Goal: Information Seeking & Learning: Find contact information

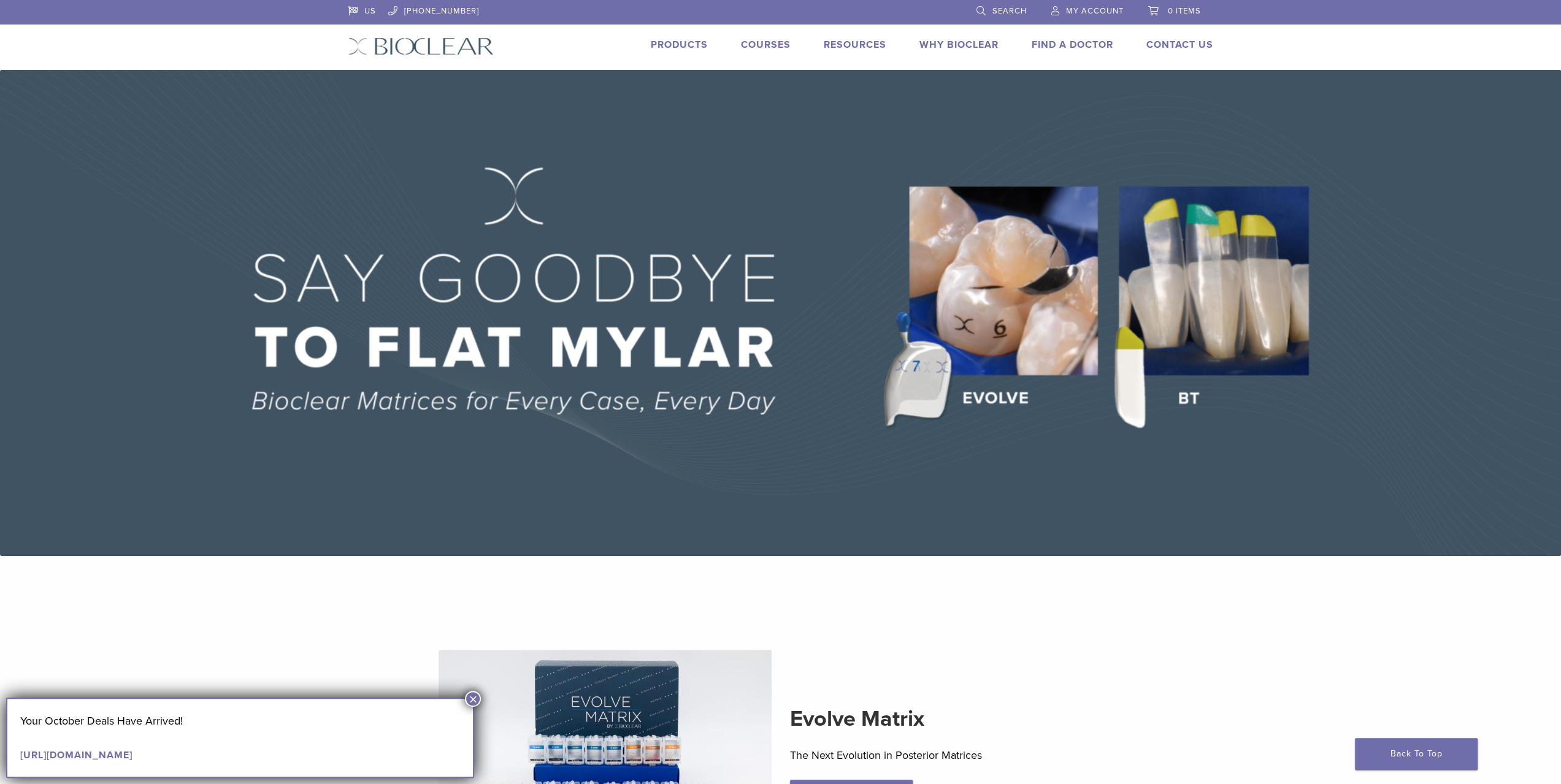
click at [1057, 42] on link "Find A Doctor" at bounding box center [1072, 45] width 82 height 12
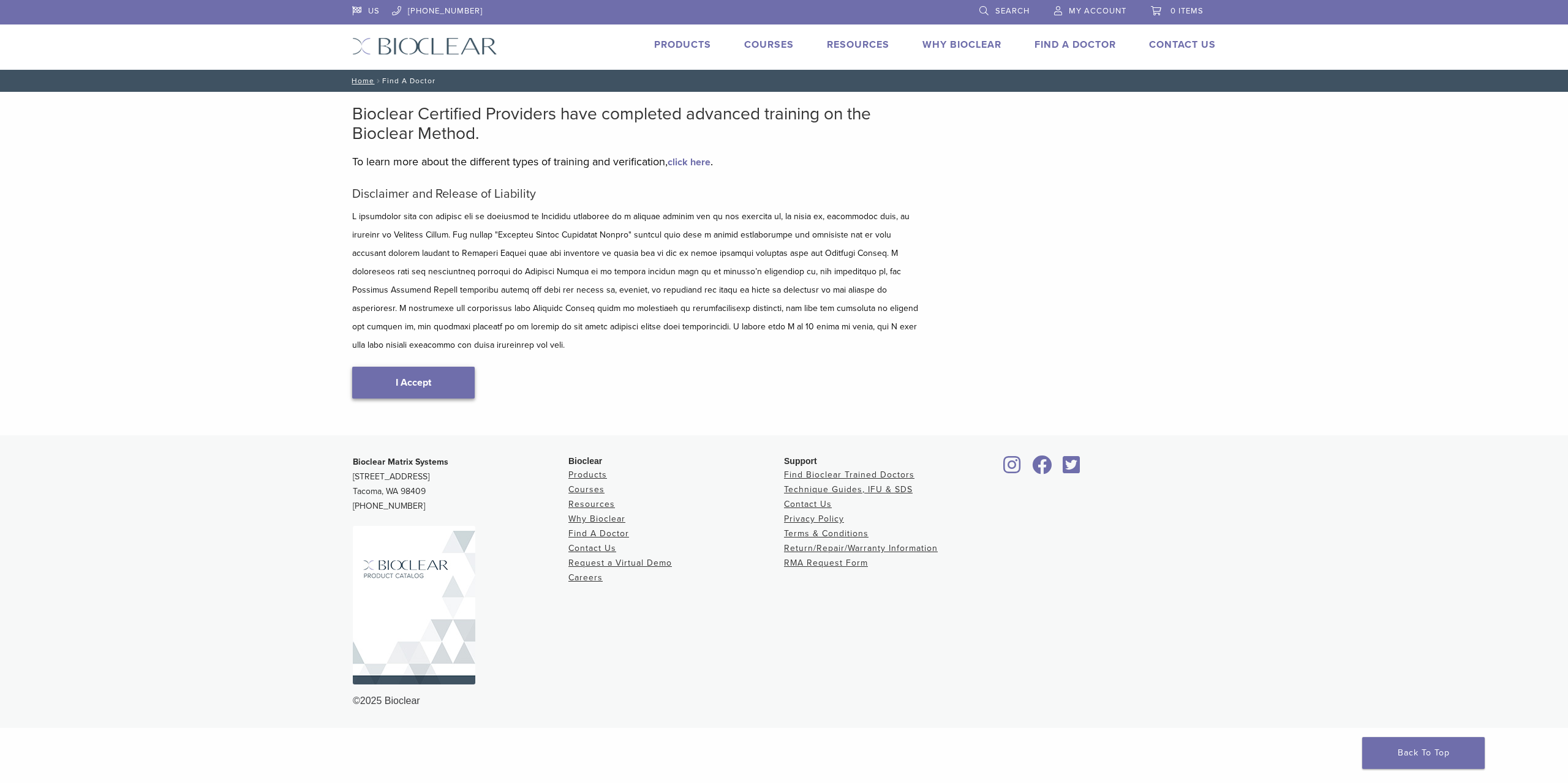
click at [427, 368] on link "I Accept" at bounding box center [413, 383] width 123 height 32
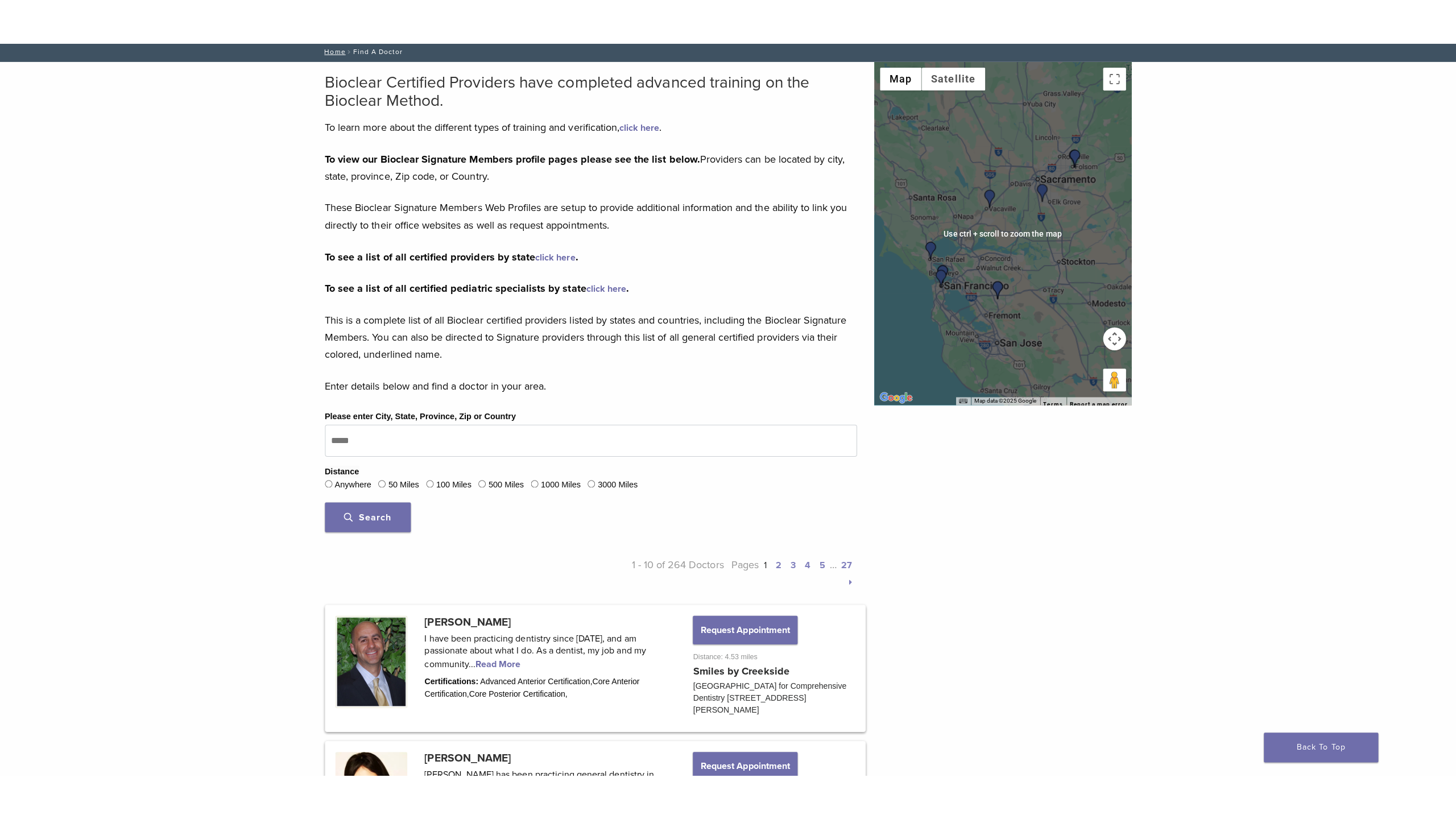
scroll to position [114, 0]
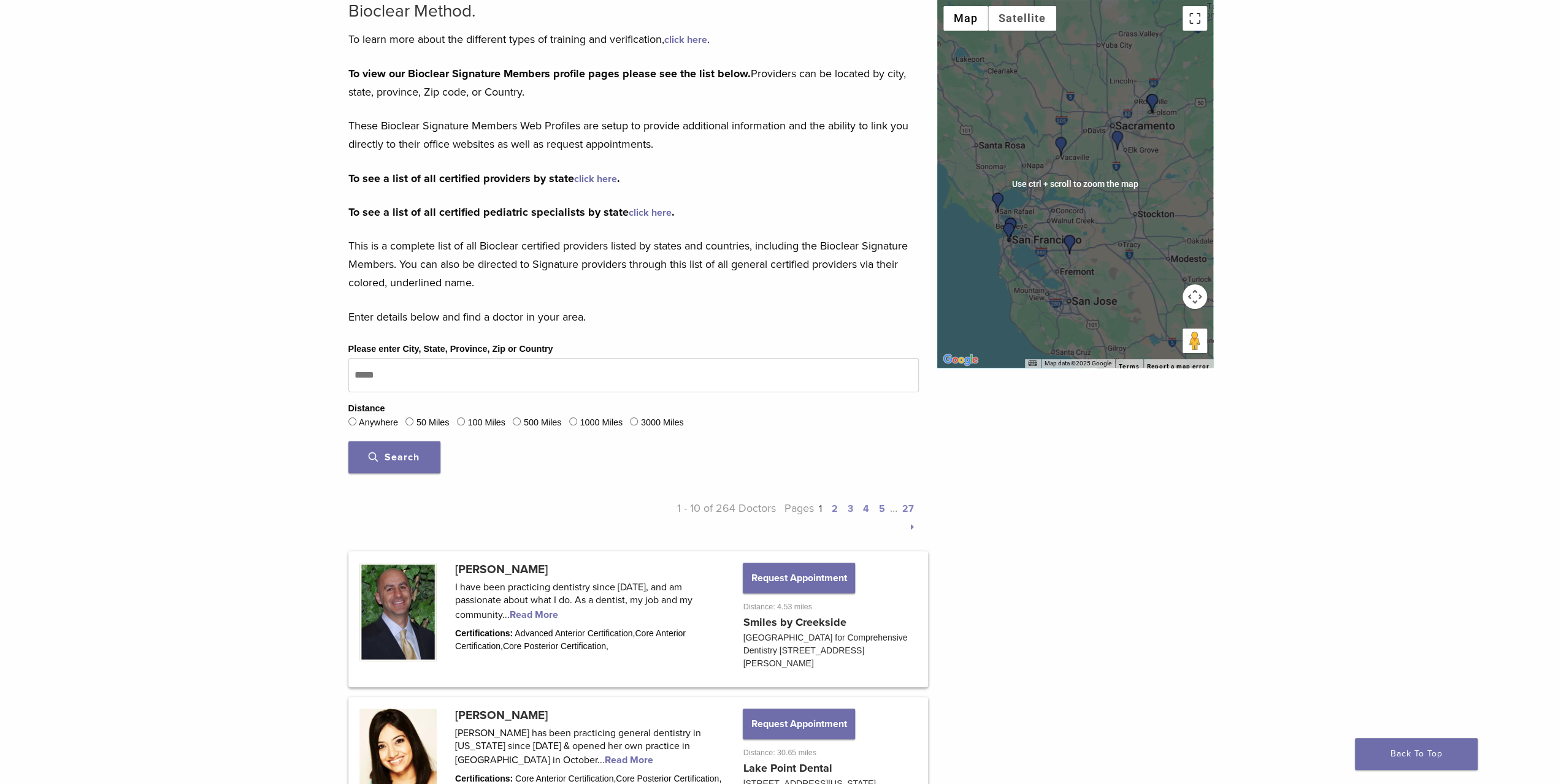
click at [1195, 18] on button "Toggle fullscreen view" at bounding box center [1195, 18] width 24 height 24
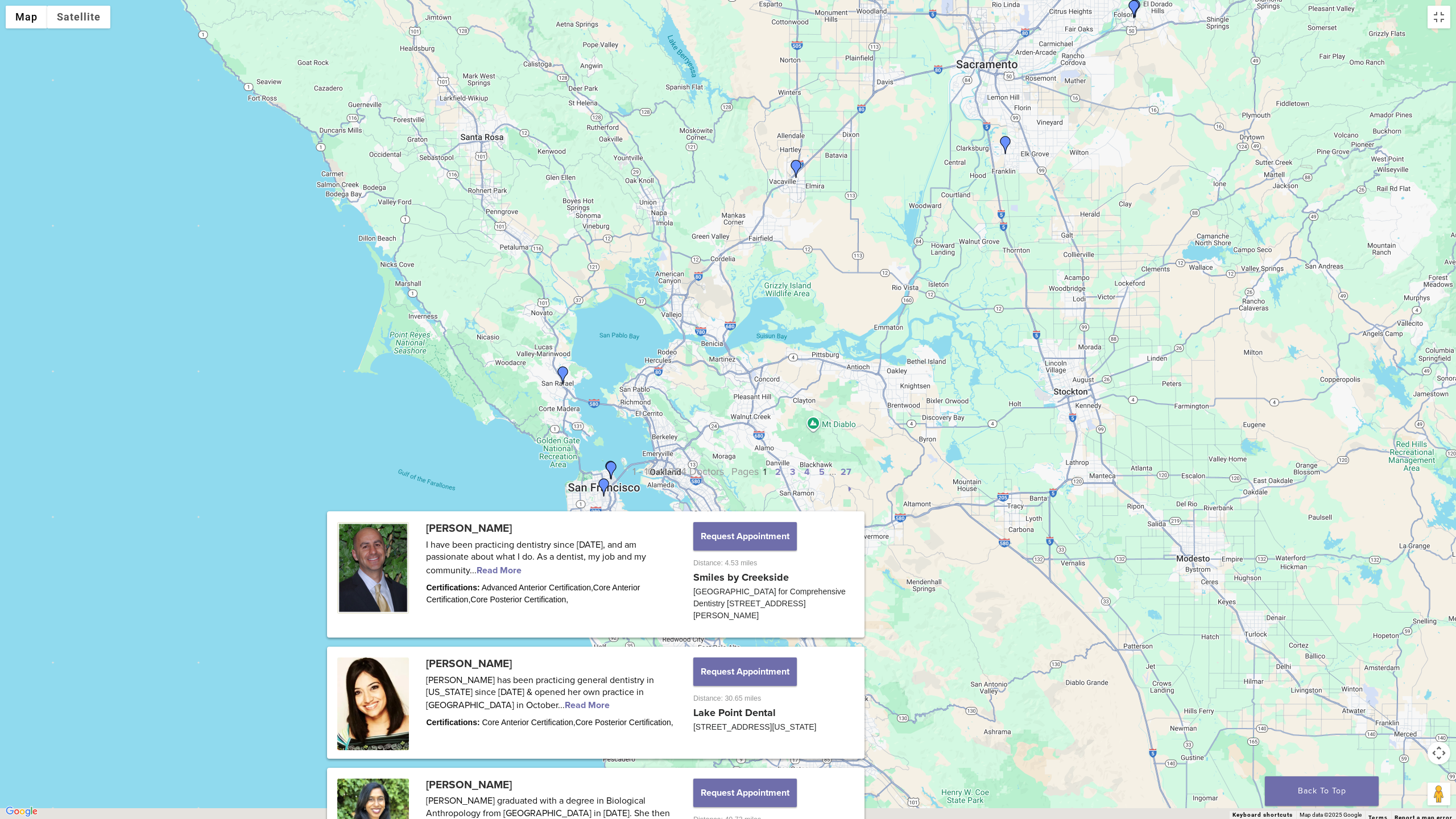
drag, startPoint x: 504, startPoint y: 431, endPoint x: 1025, endPoint y: 273, distance: 544.4
click at [1057, 256] on div at bounding box center [728, 410] width 1456 height 819
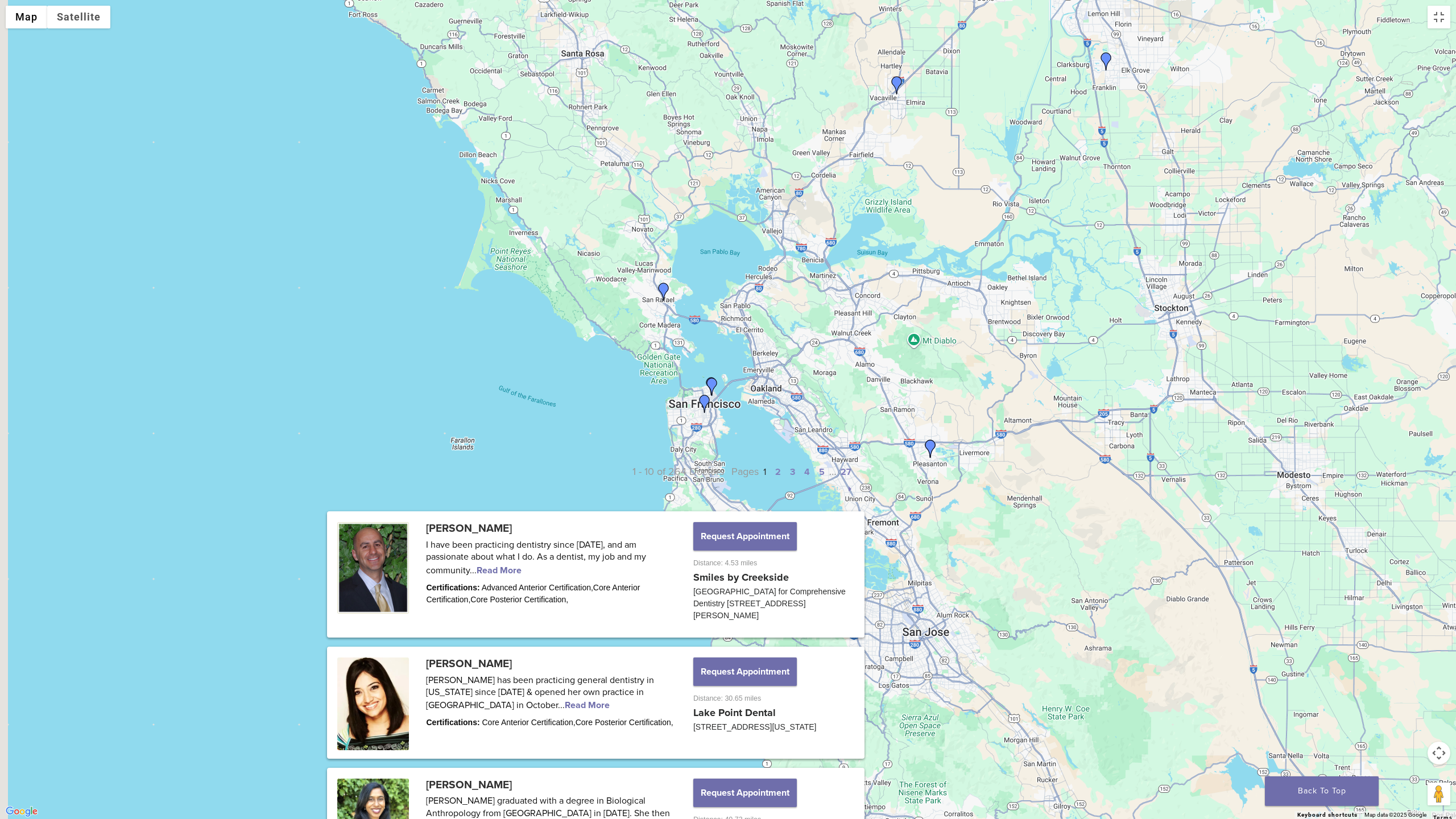
drag, startPoint x: 788, startPoint y: 447, endPoint x: 870, endPoint y: 373, distance: 110.5
click at [870, 373] on div at bounding box center [728, 410] width 1456 height 819
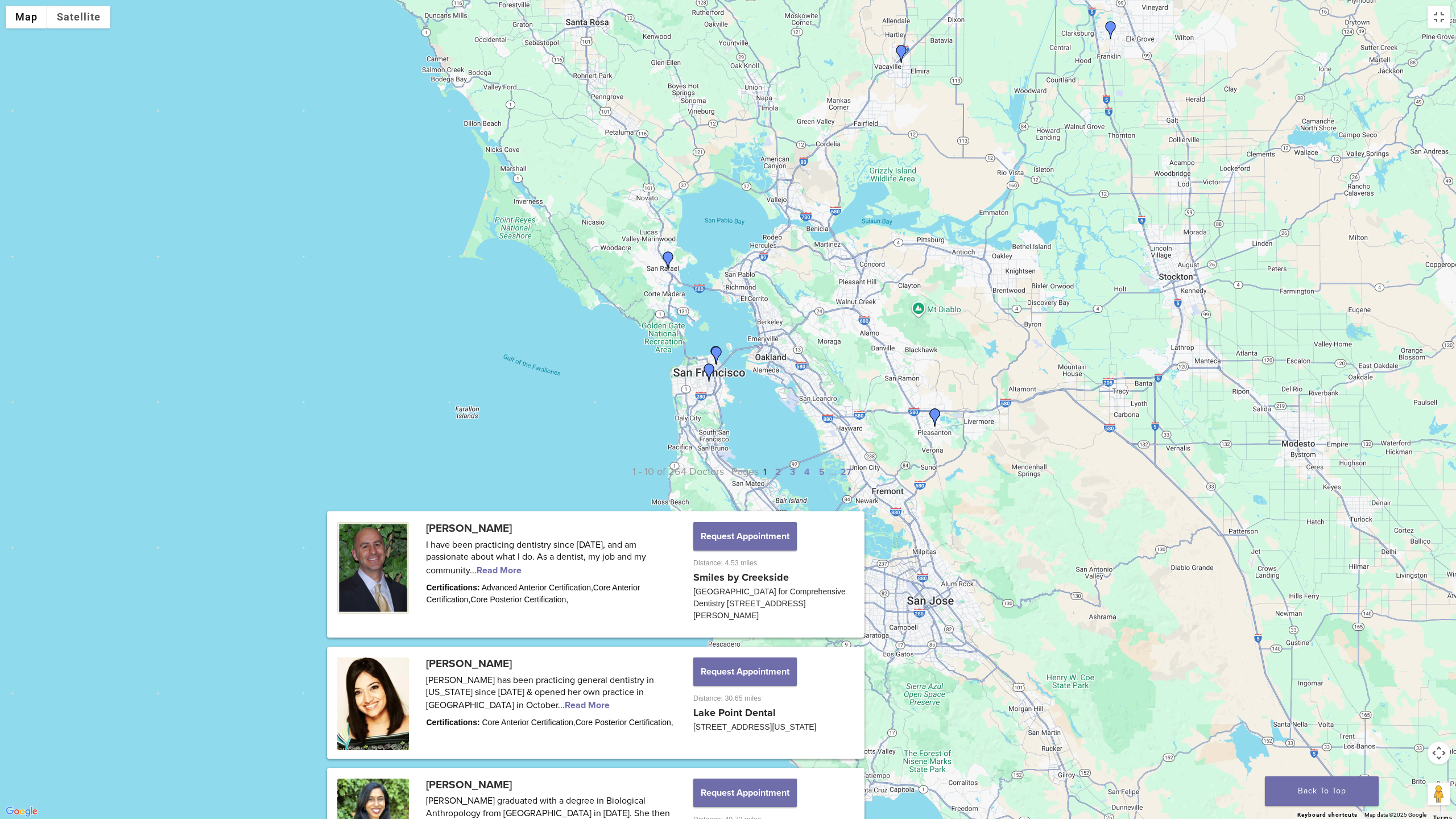
drag, startPoint x: 913, startPoint y: 407, endPoint x: 893, endPoint y: 383, distance: 31.2
click at [893, 383] on div at bounding box center [728, 410] width 1456 height 819
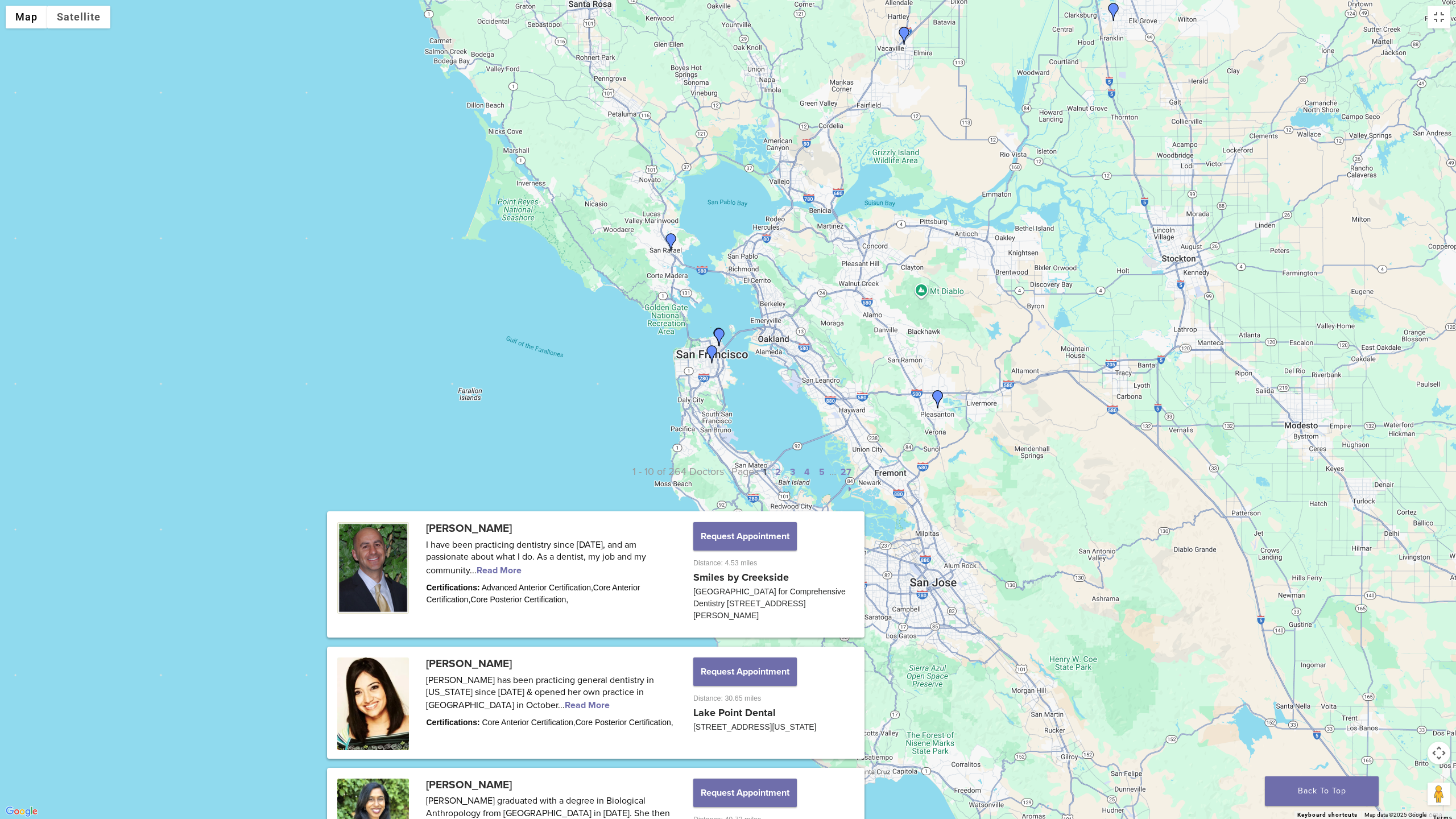
drag, startPoint x: 901, startPoint y: 370, endPoint x: 916, endPoint y: 344, distance: 30.0
click at [930, 344] on div at bounding box center [728, 410] width 1456 height 819
click at [717, 335] on img "Dr. Maryam Tabor" at bounding box center [720, 337] width 18 height 18
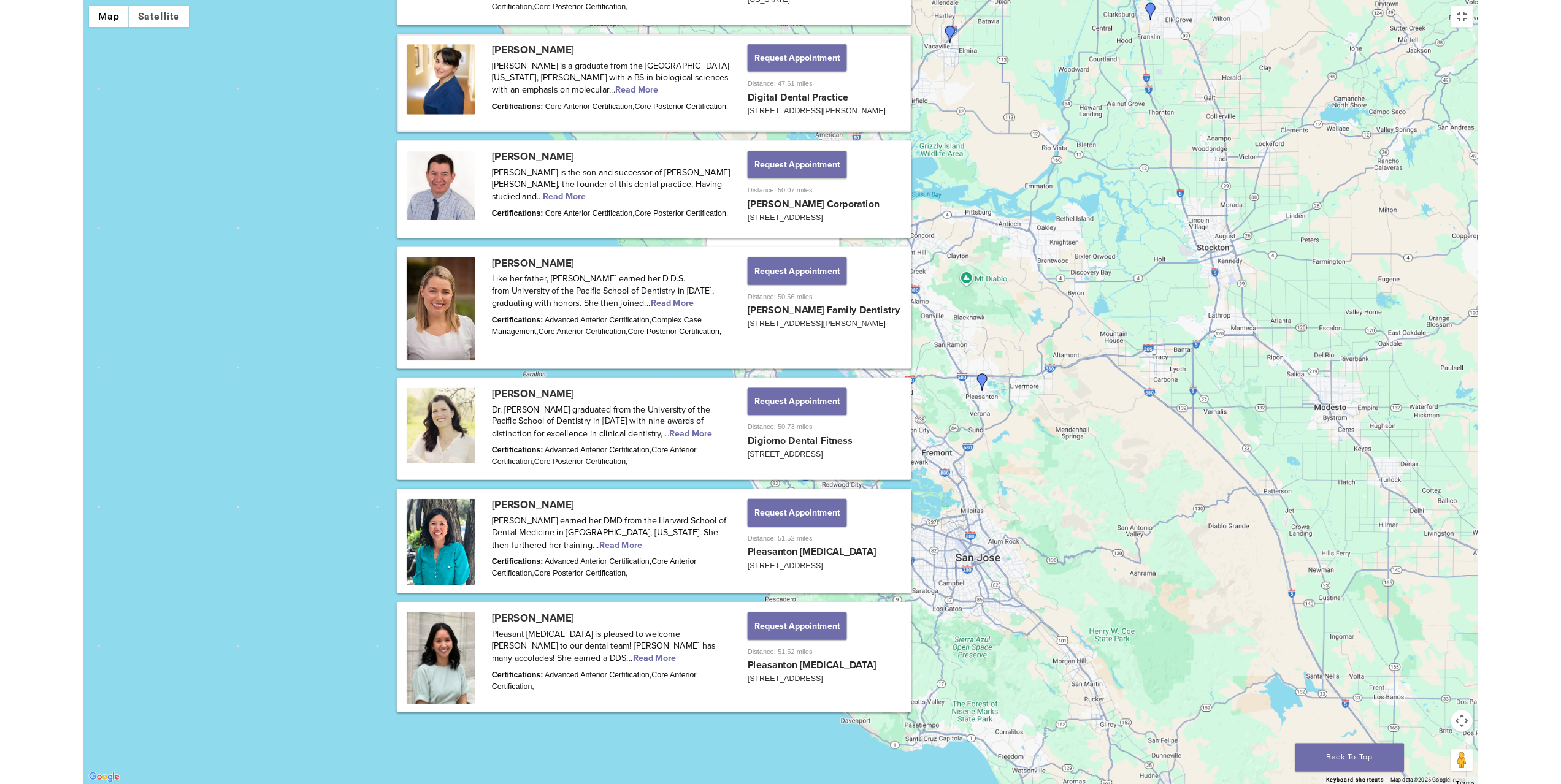
scroll to position [1247, 0]
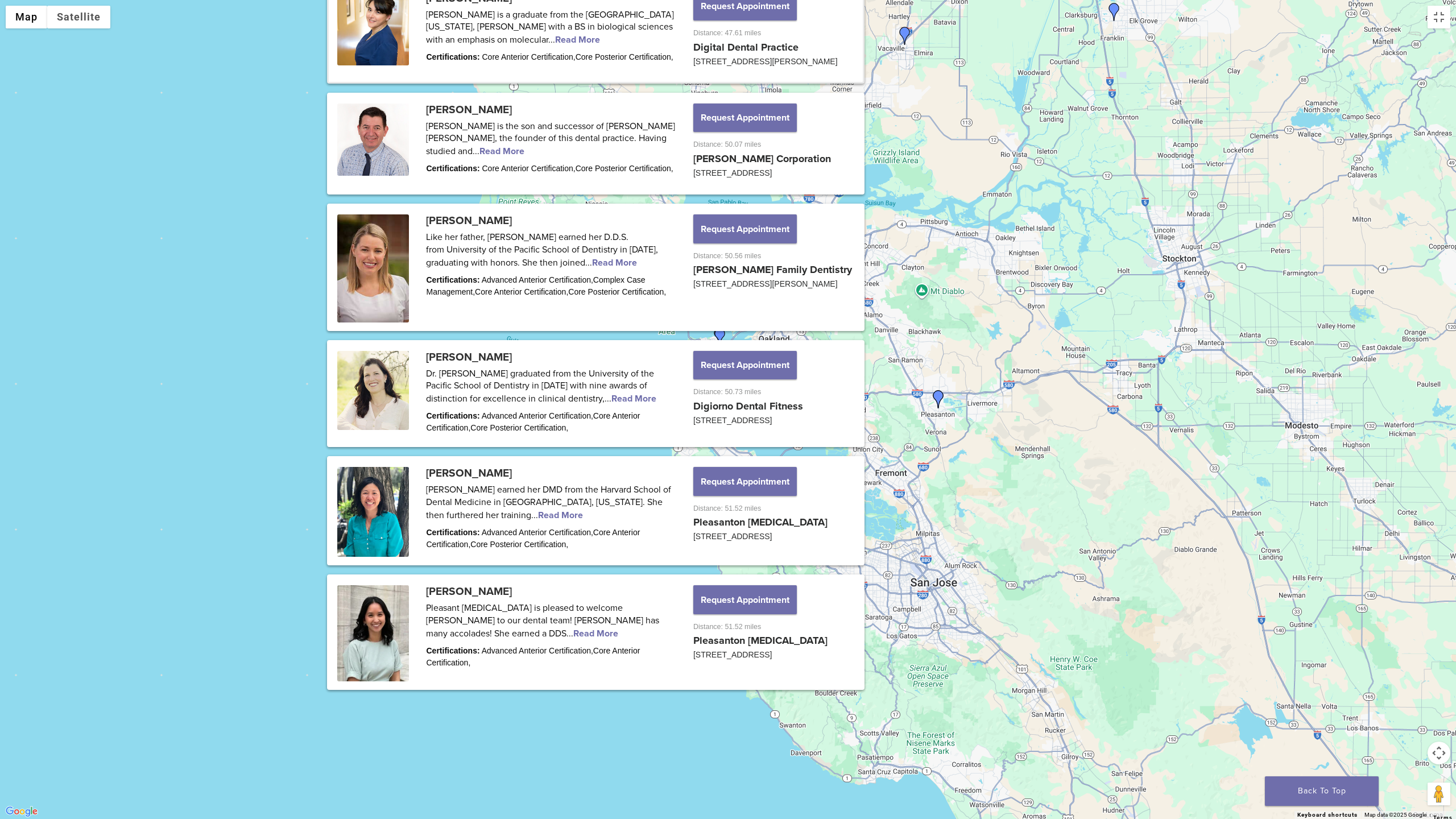
click at [701, 309] on link "View location" at bounding box center [689, 315] width 62 height 11
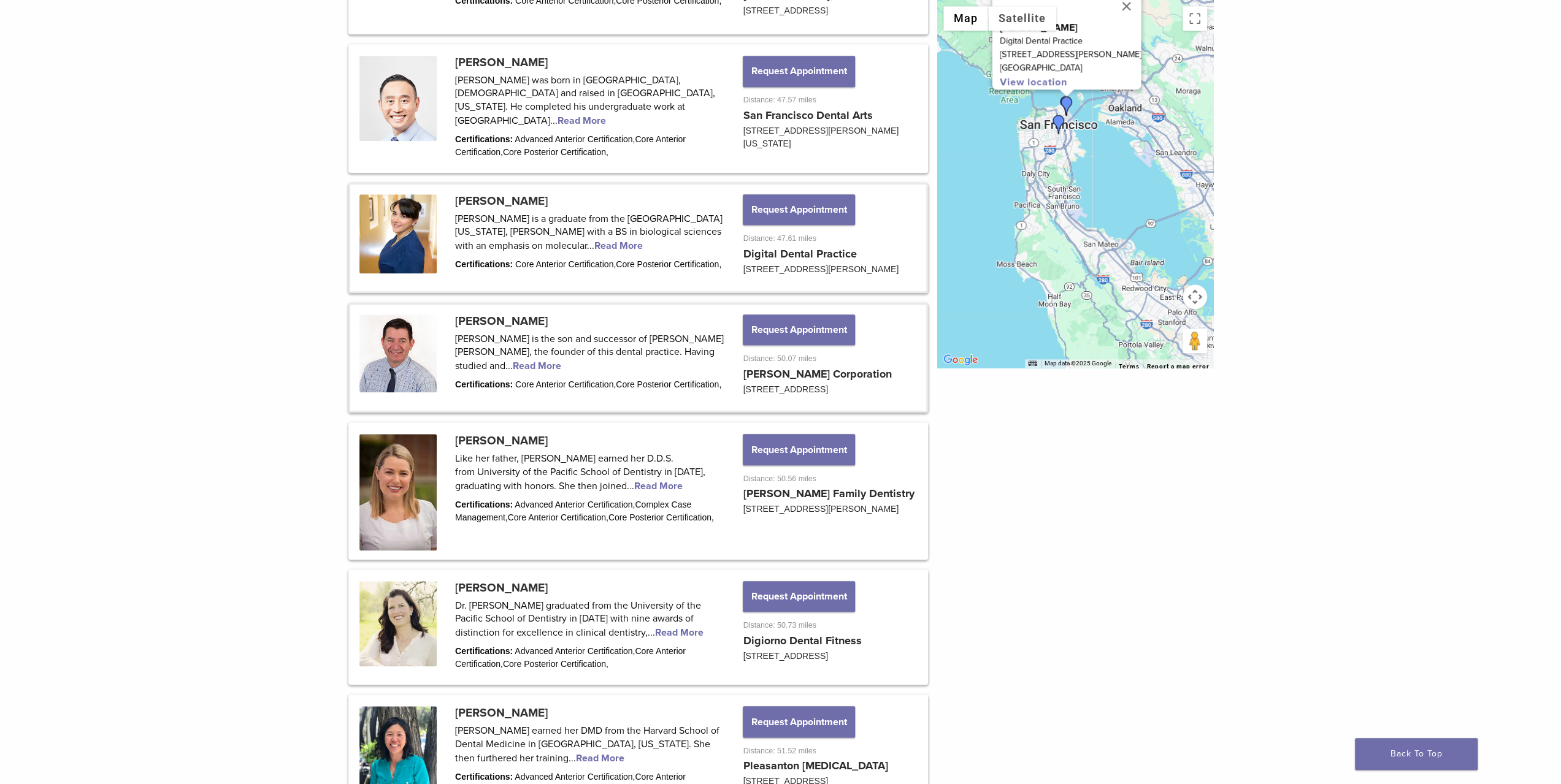
scroll to position [1063, 0]
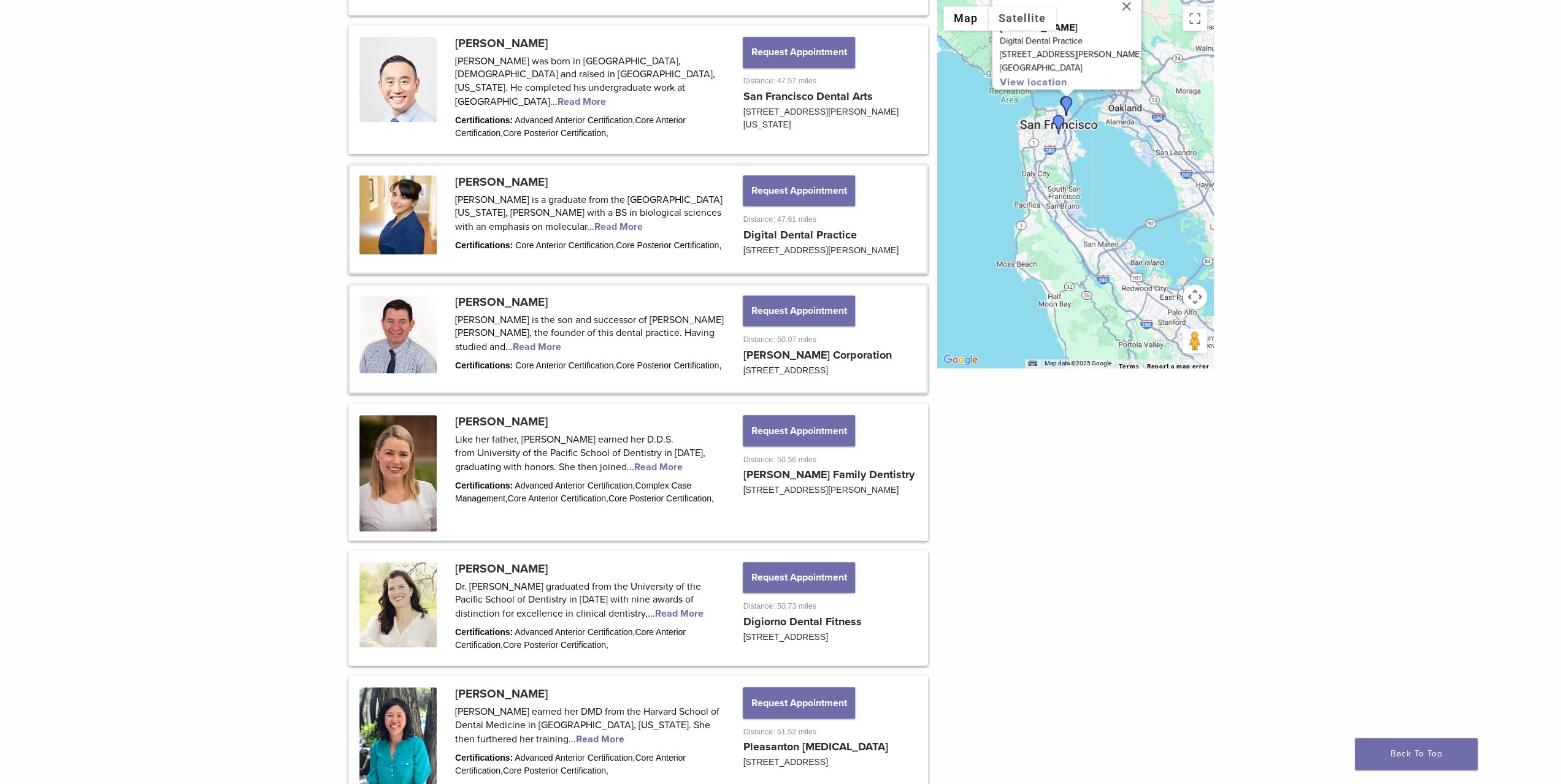
click at [761, 393] on link at bounding box center [638, 339] width 576 height 107
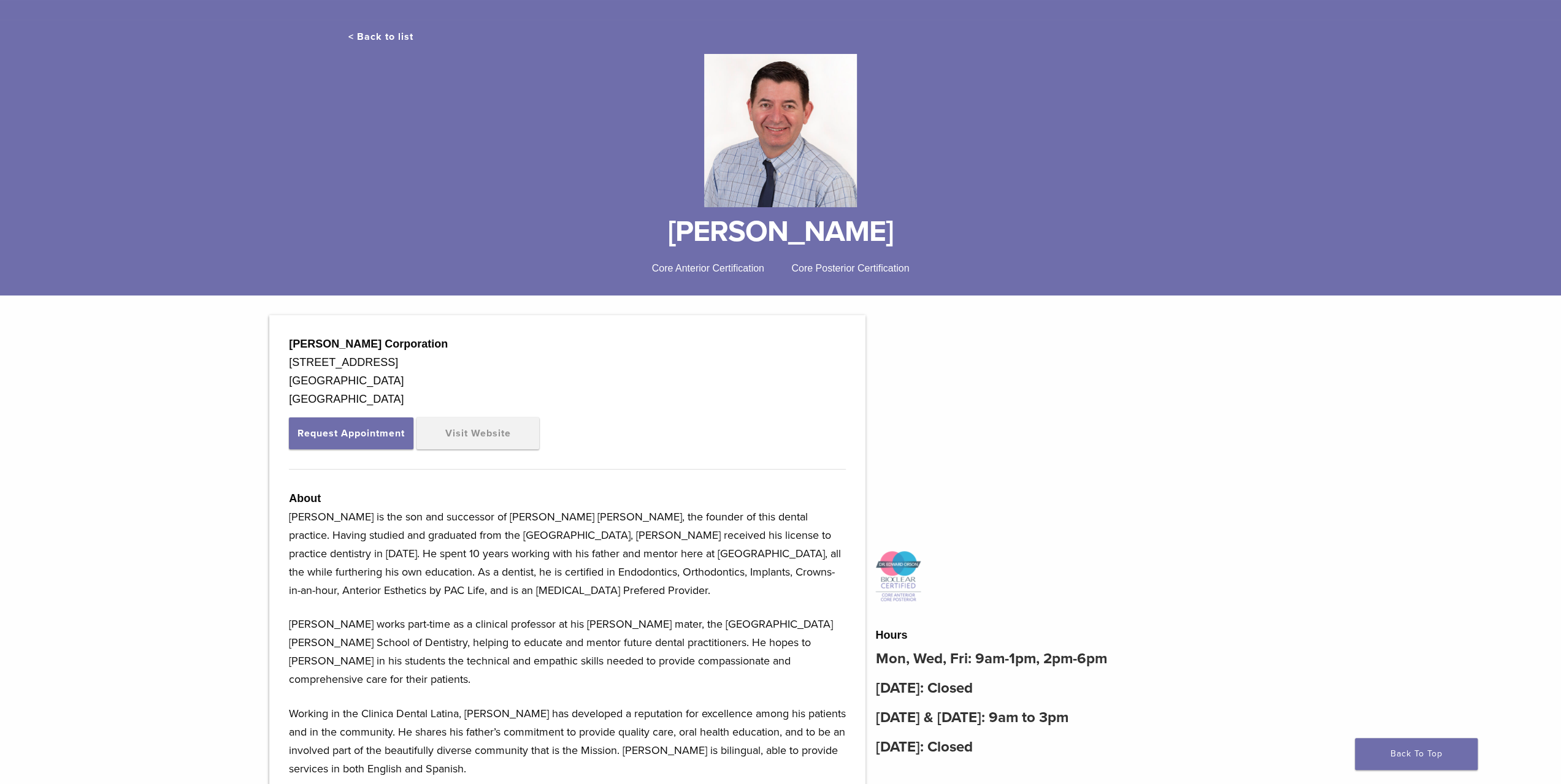
scroll to position [123, 0]
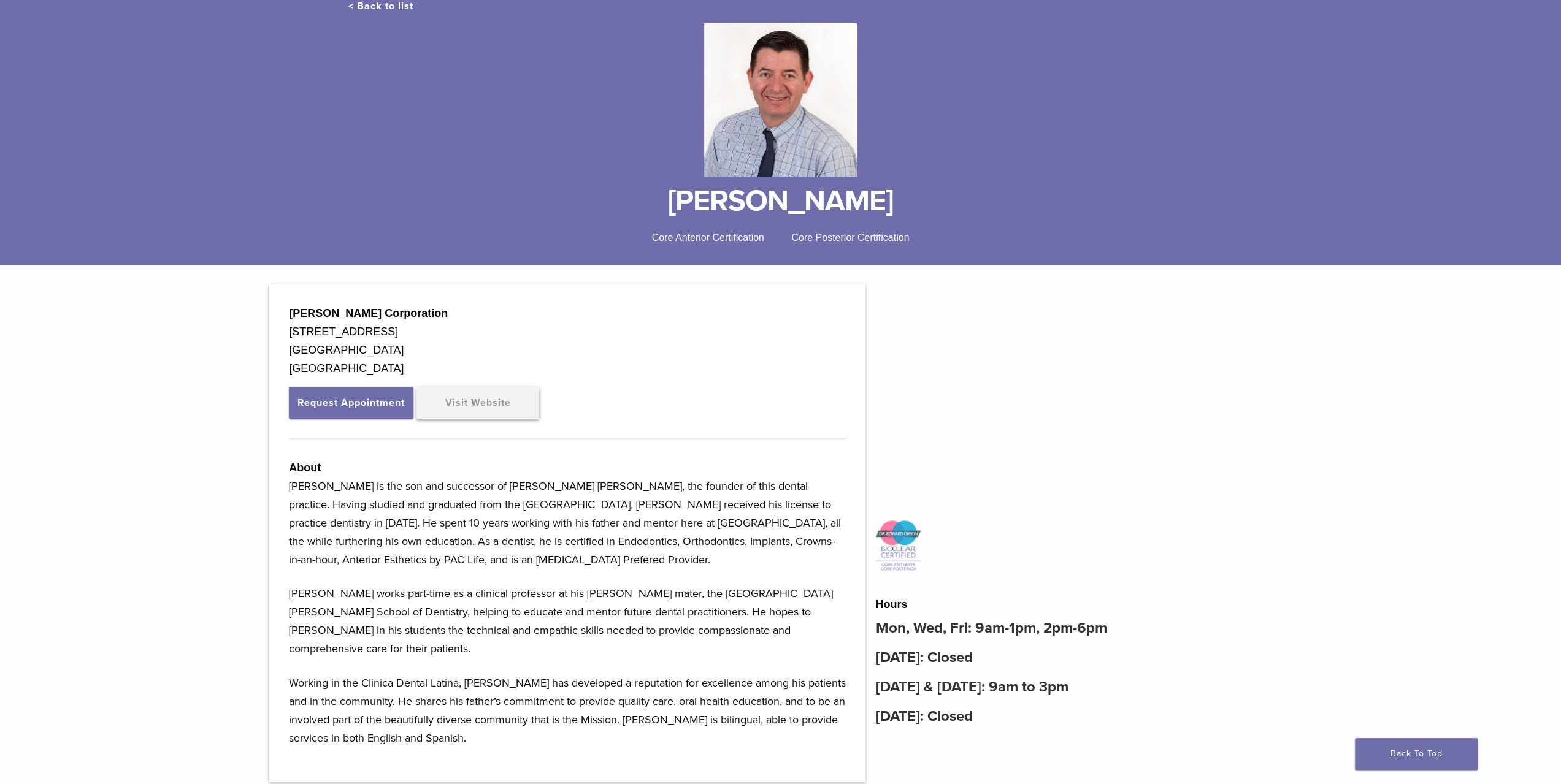
click at [484, 406] on link "Visit Website" at bounding box center [478, 403] width 123 height 32
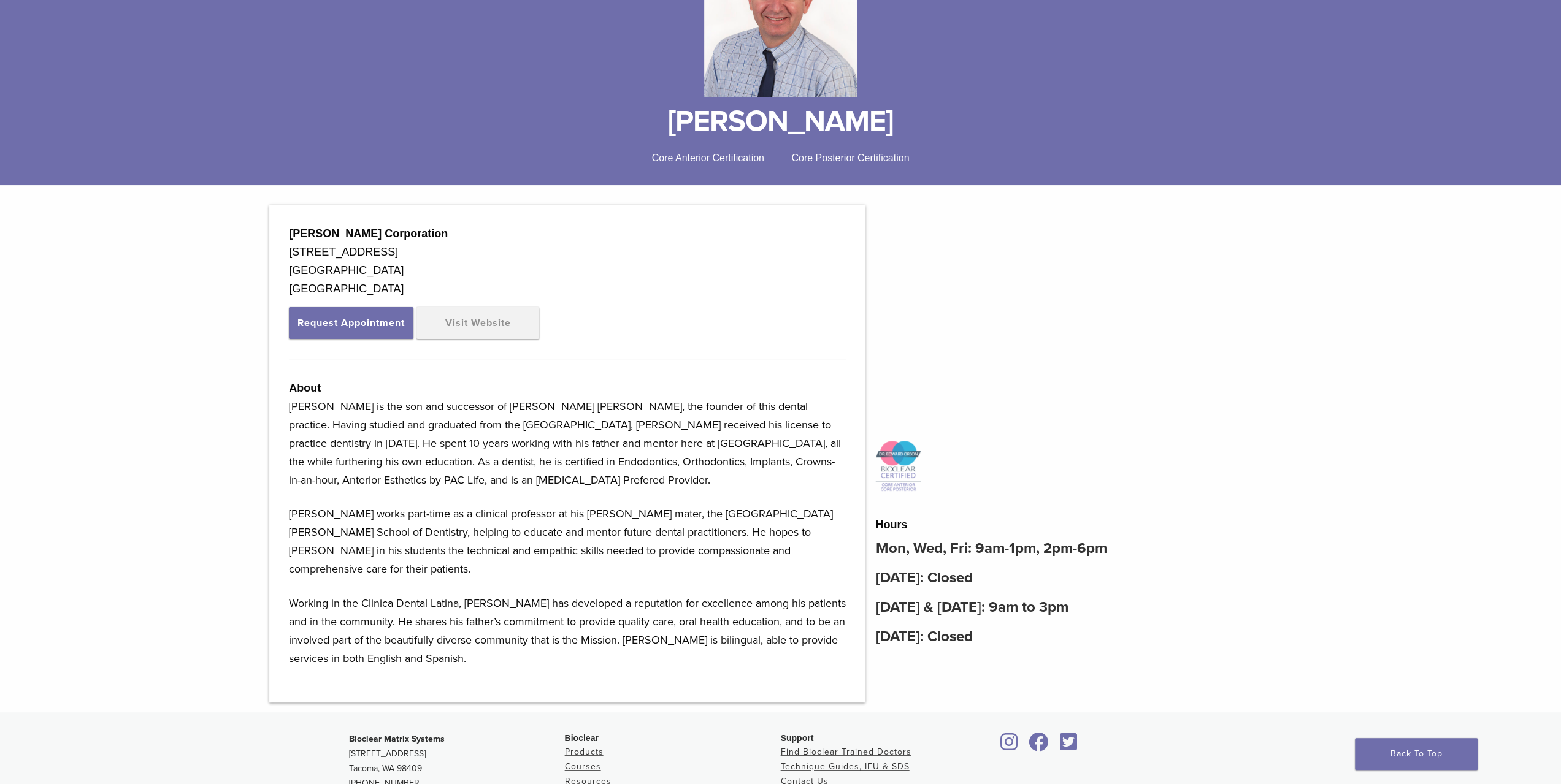
scroll to position [160, 0]
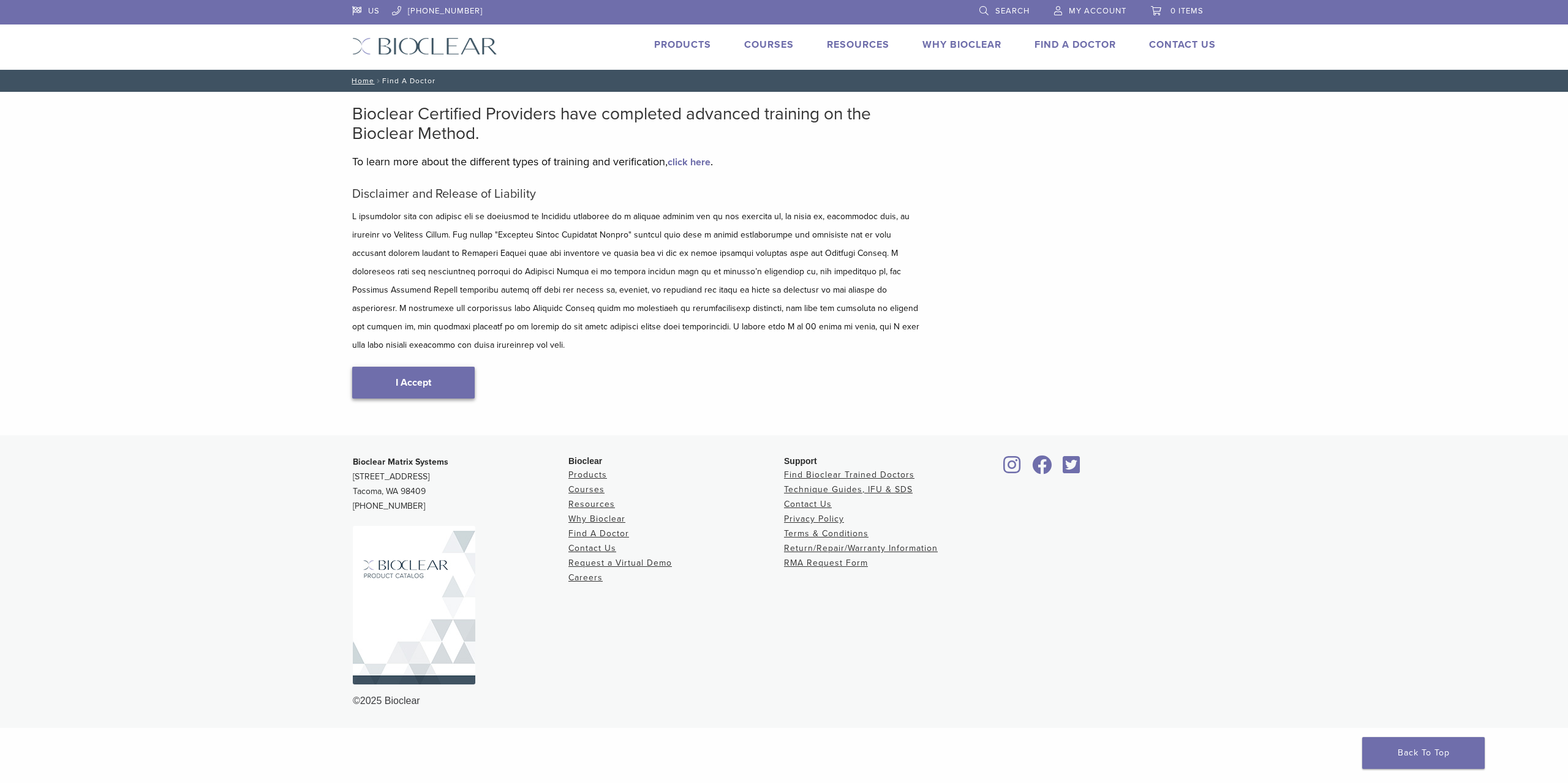
click at [423, 367] on link "I Accept" at bounding box center [413, 383] width 123 height 32
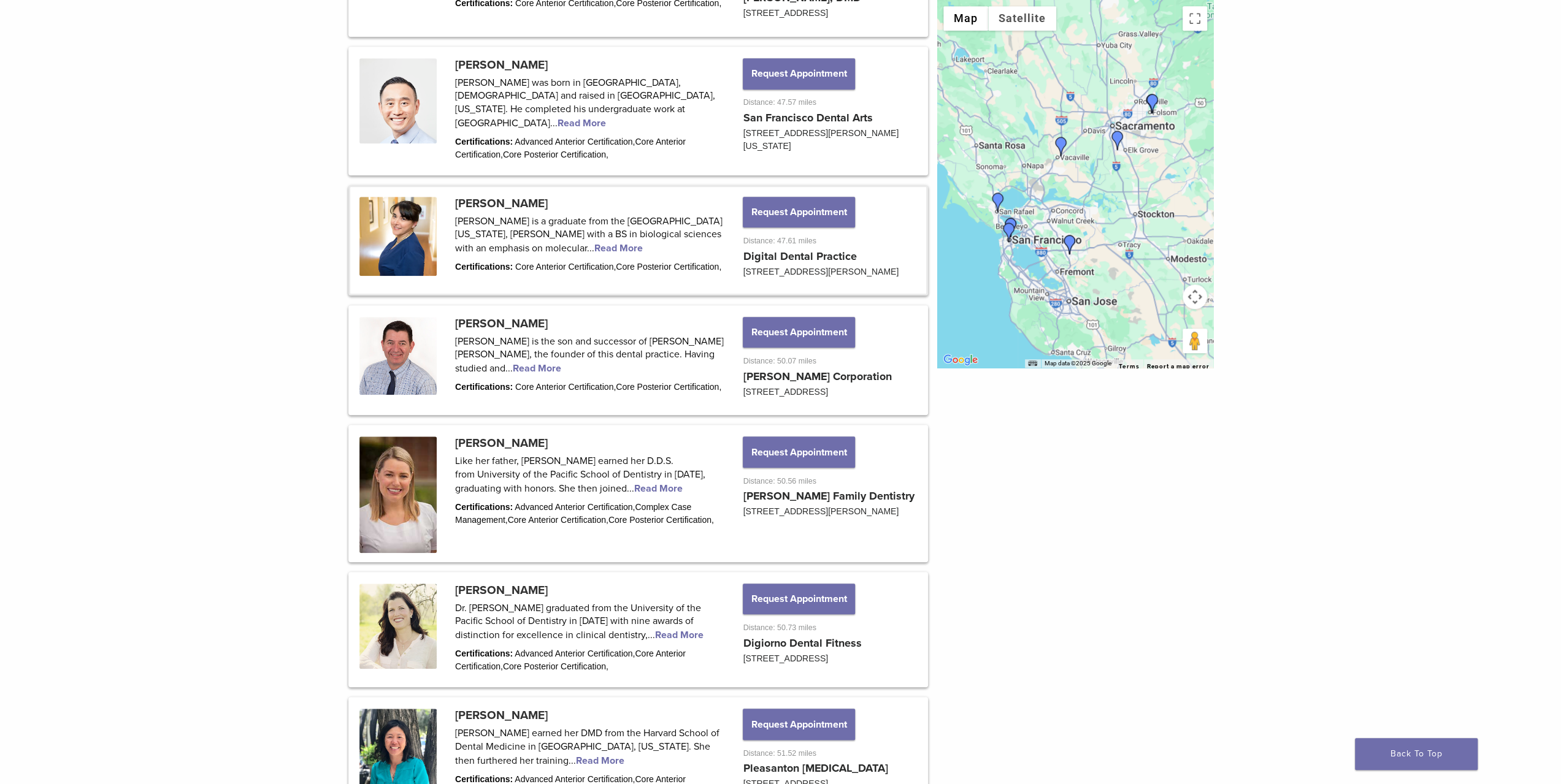
scroll to position [1043, 0]
click at [515, 250] on link at bounding box center [638, 239] width 576 height 107
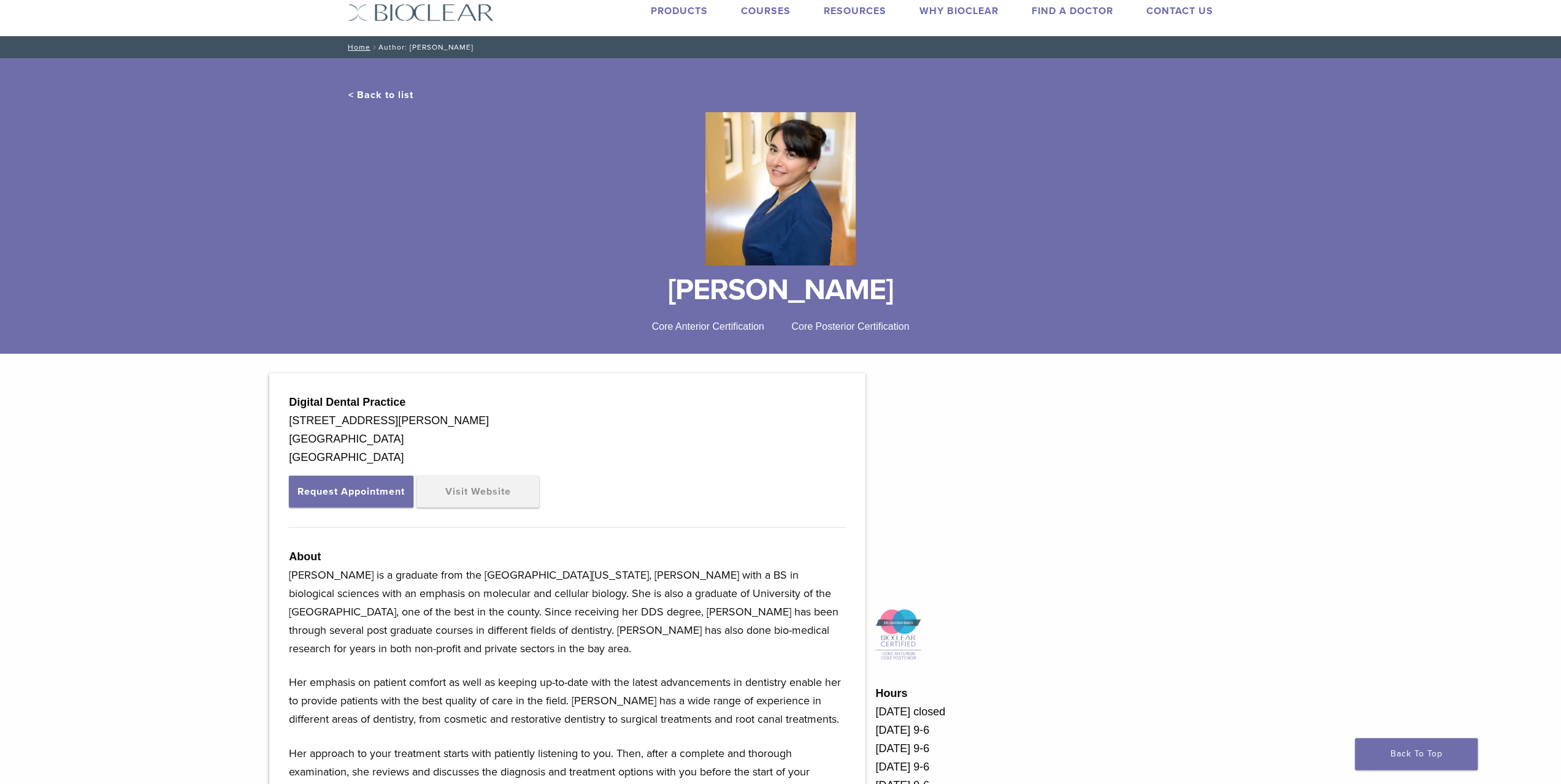
scroll to position [61, 0]
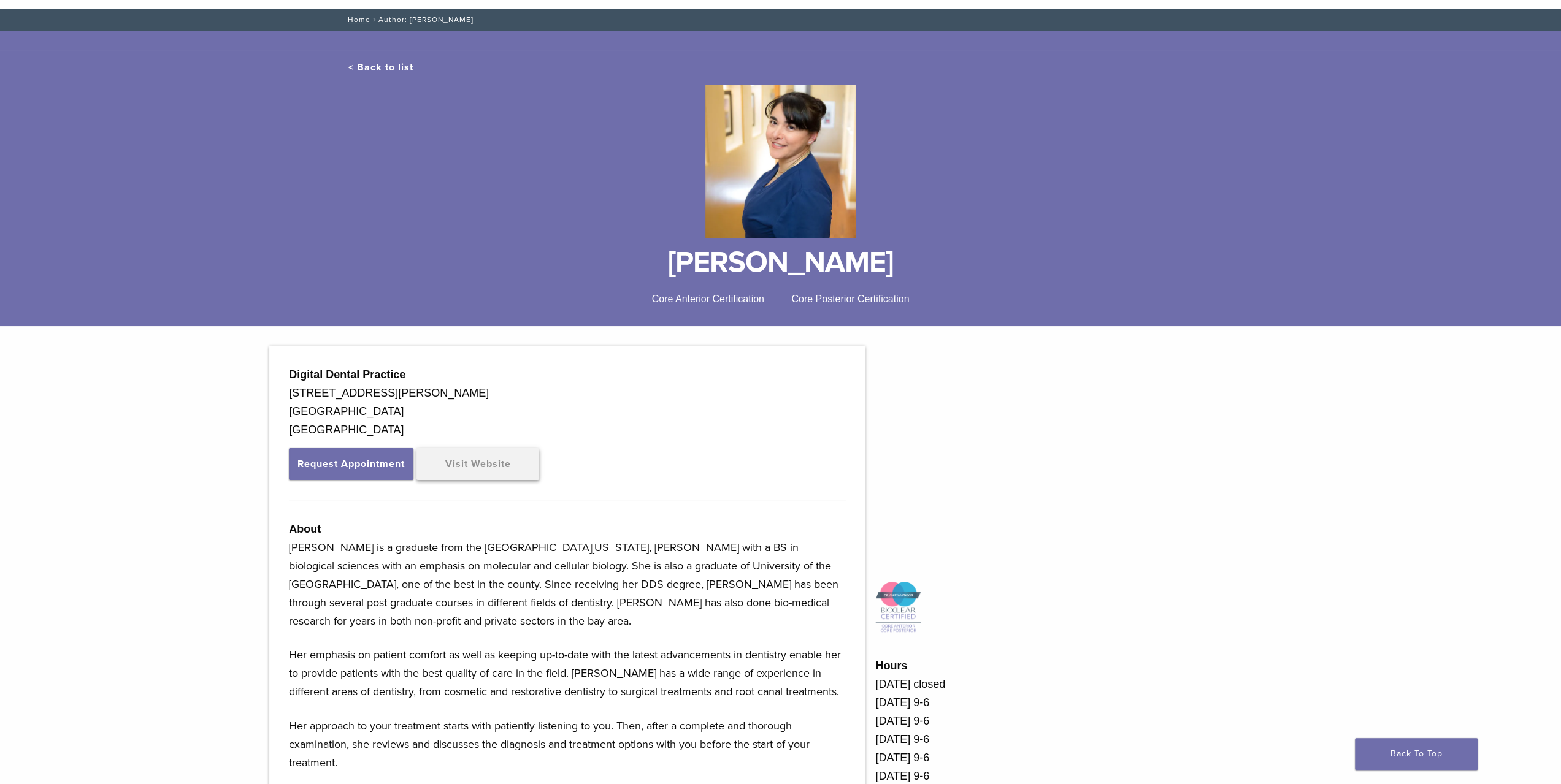
click at [481, 470] on link "Visit Website" at bounding box center [478, 464] width 123 height 32
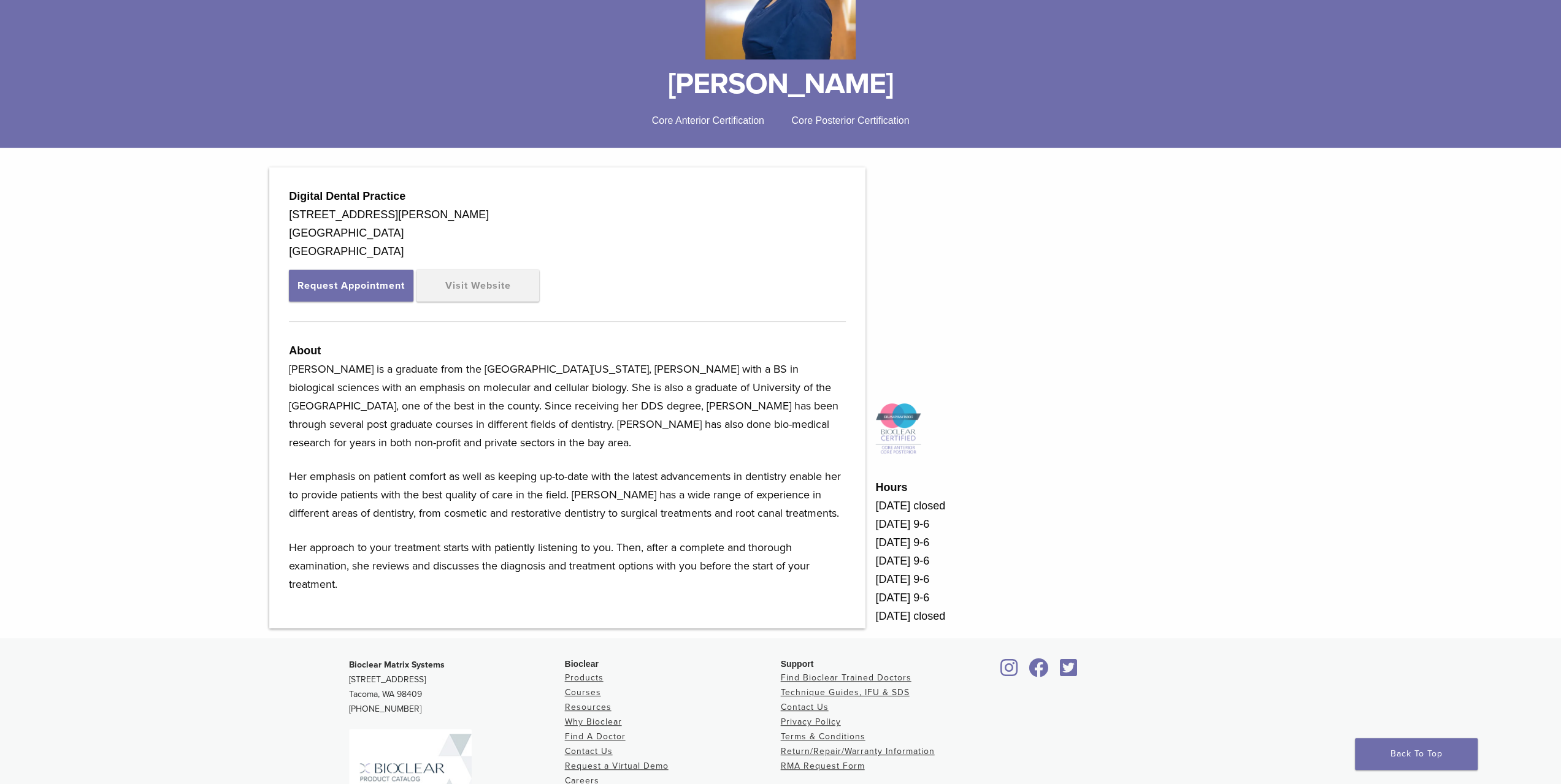
scroll to position [246, 0]
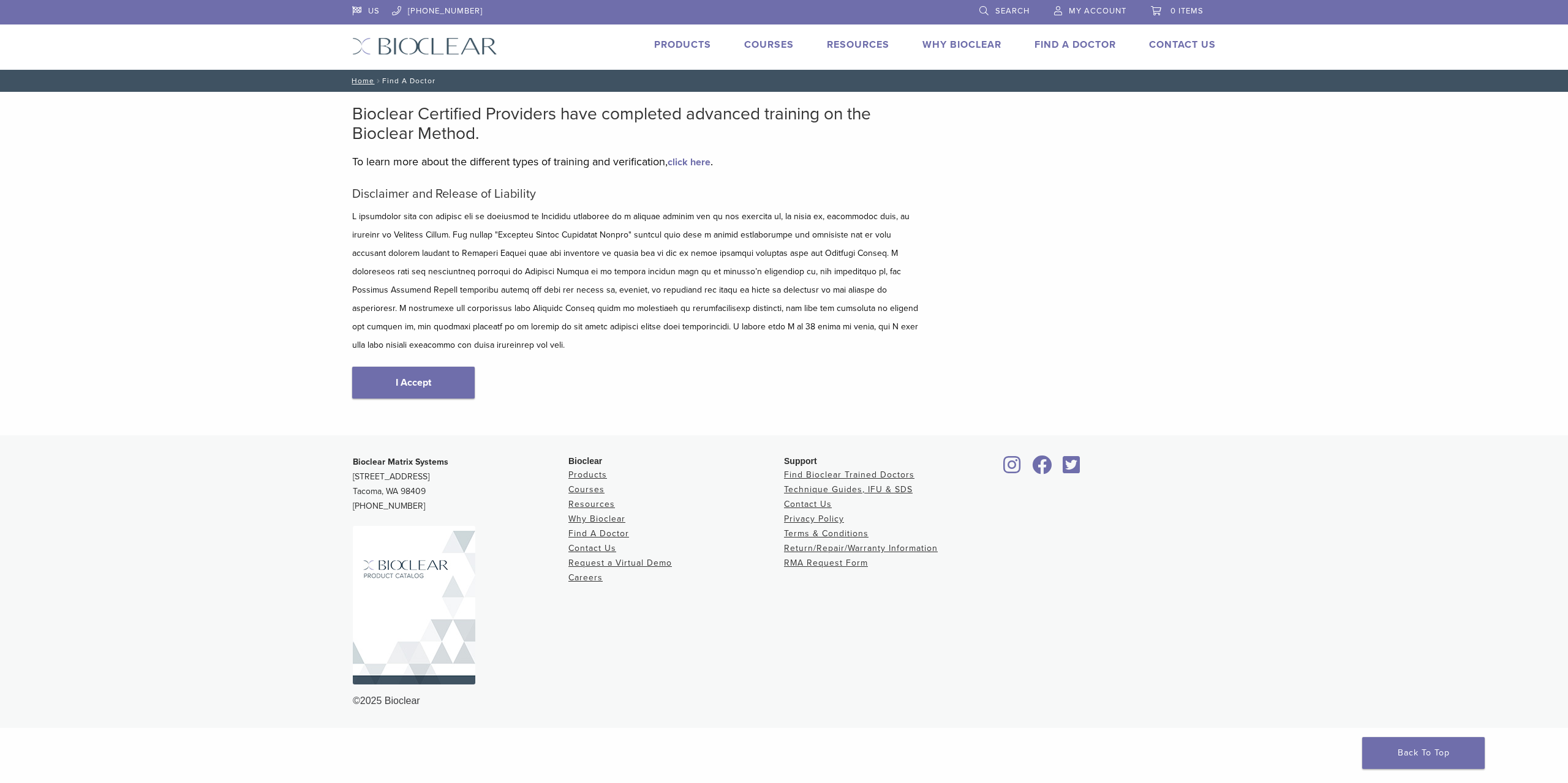
drag, startPoint x: 433, startPoint y: 363, endPoint x: 451, endPoint y: 362, distance: 18.0
click at [434, 367] on link "I Accept" at bounding box center [413, 383] width 123 height 32
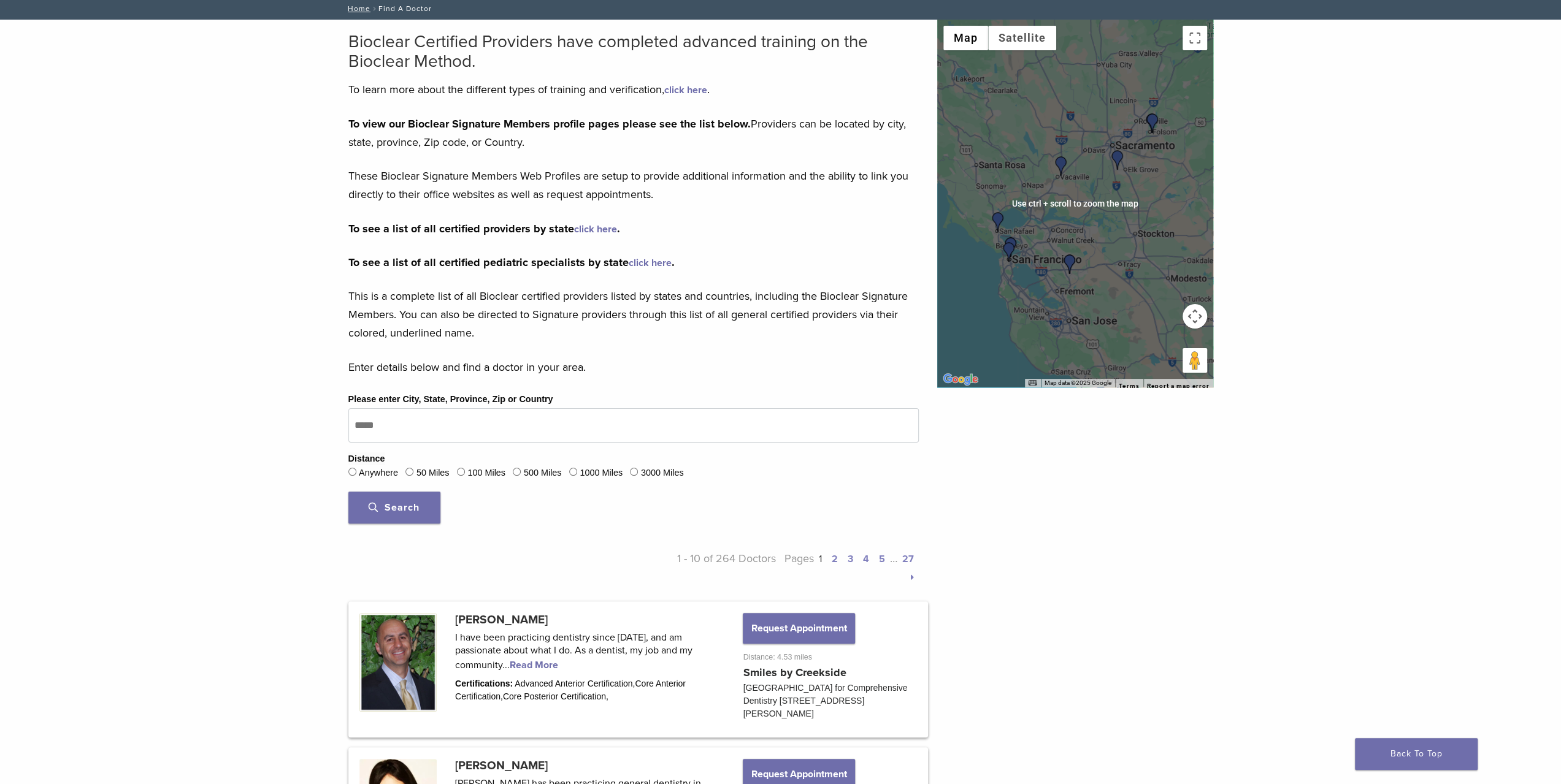
scroll to position [61, 0]
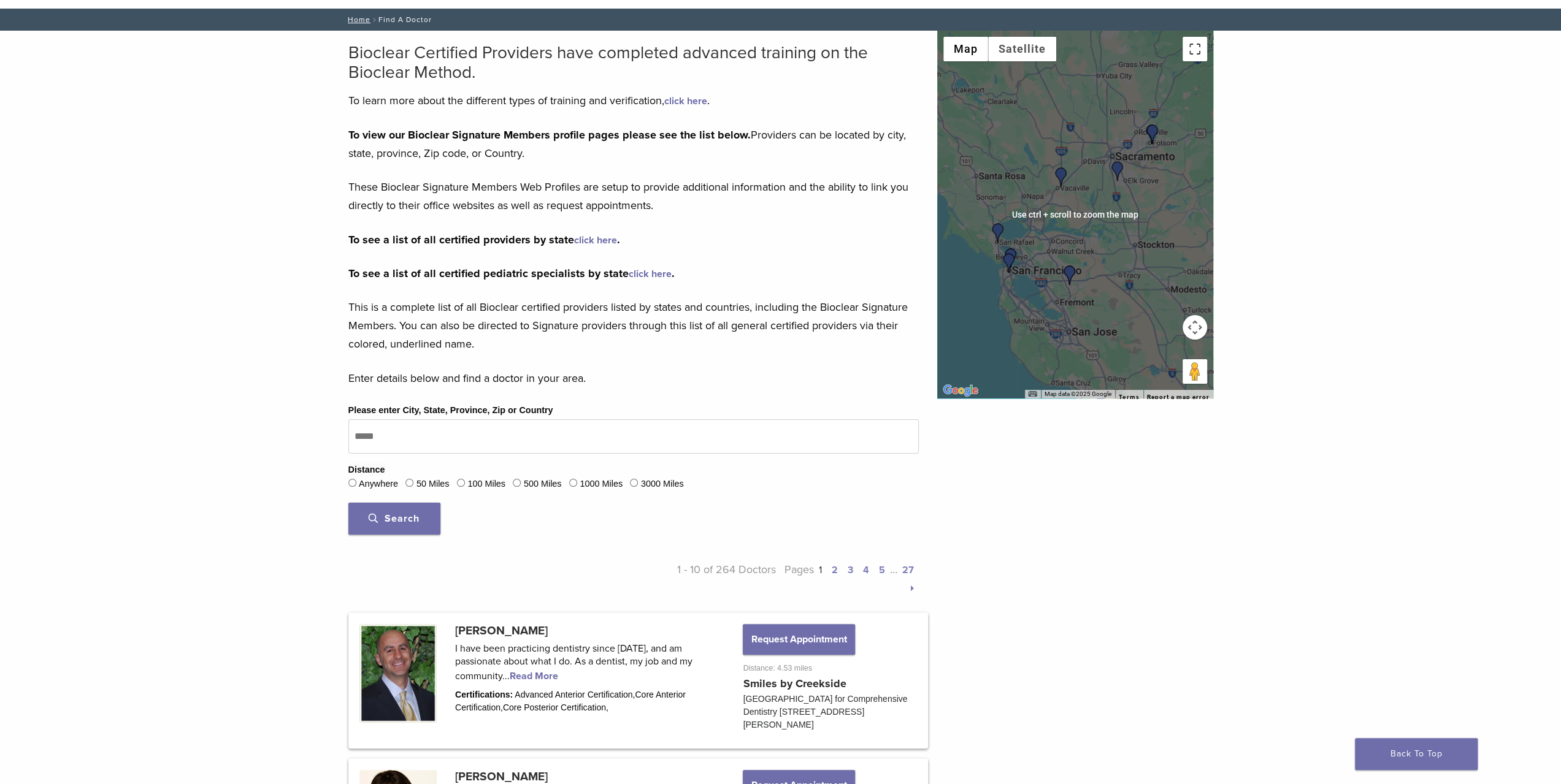
click at [1193, 53] on button "Toggle fullscreen view" at bounding box center [1195, 49] width 24 height 24
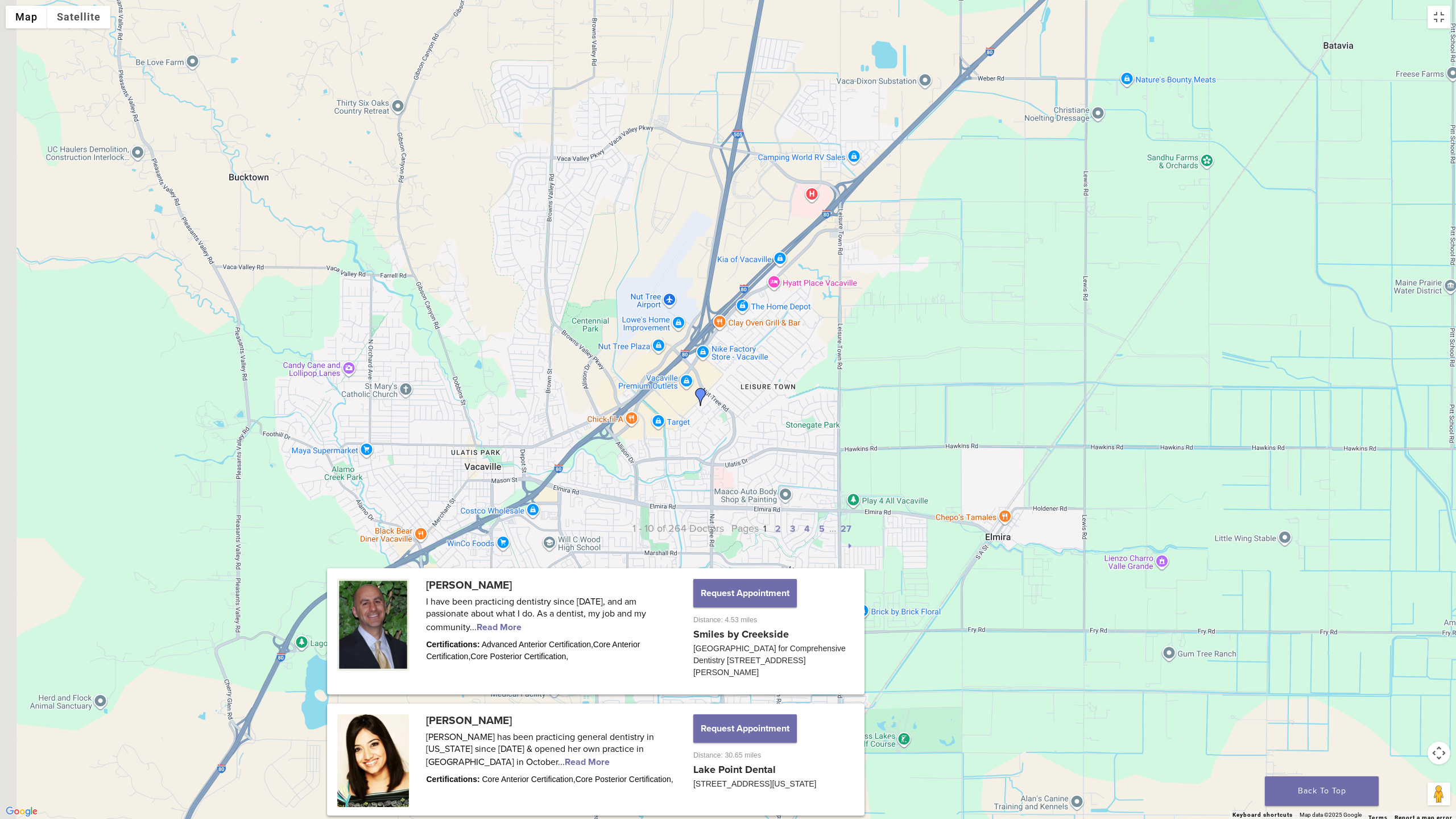
drag, startPoint x: 468, startPoint y: 492, endPoint x: 901, endPoint y: 354, distance: 454.5
click at [872, 361] on div at bounding box center [728, 410] width 1456 height 819
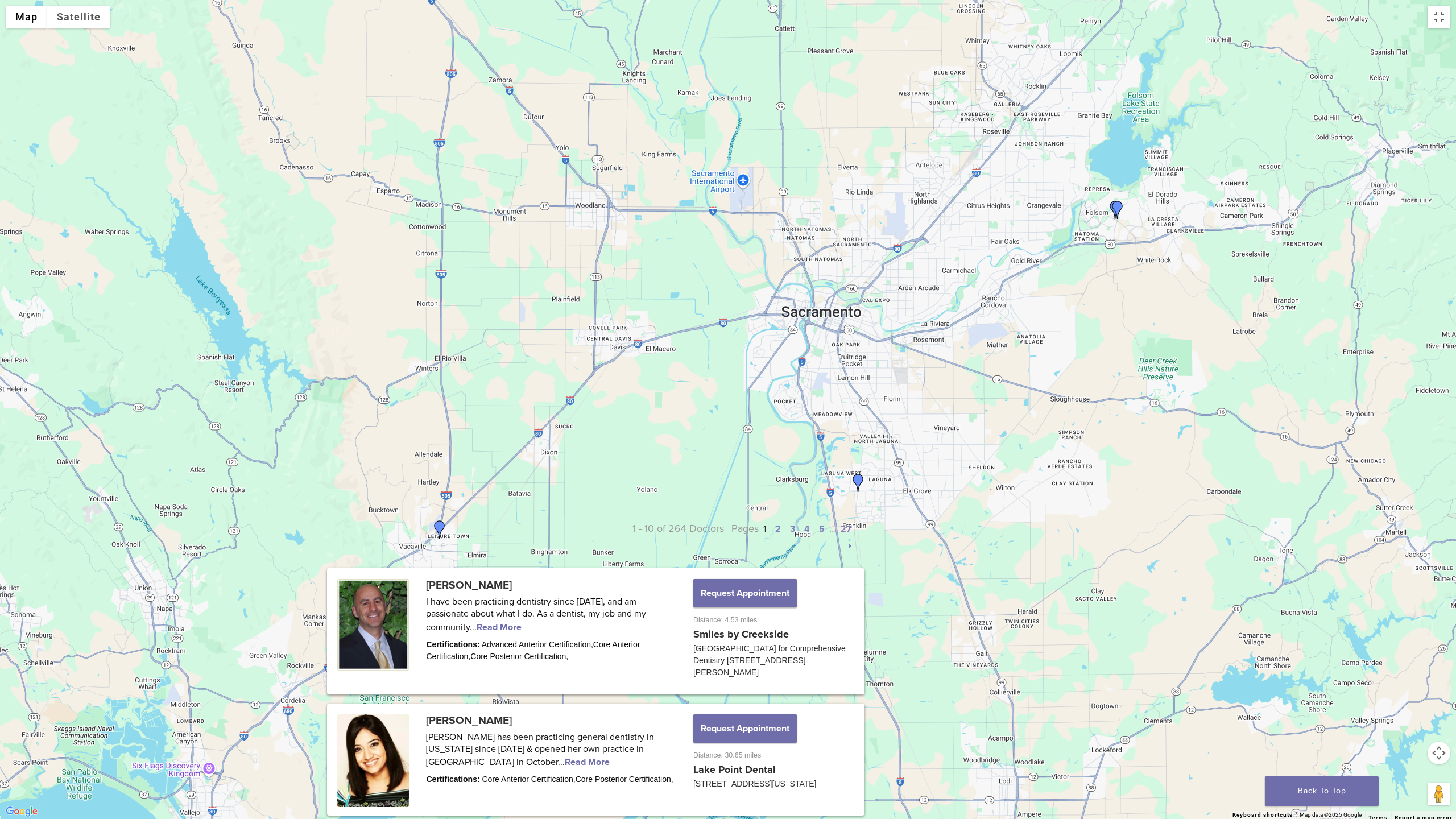
drag, startPoint x: 1063, startPoint y: 303, endPoint x: 599, endPoint y: 472, distance: 493.8
click at [591, 484] on div at bounding box center [728, 410] width 1456 height 819
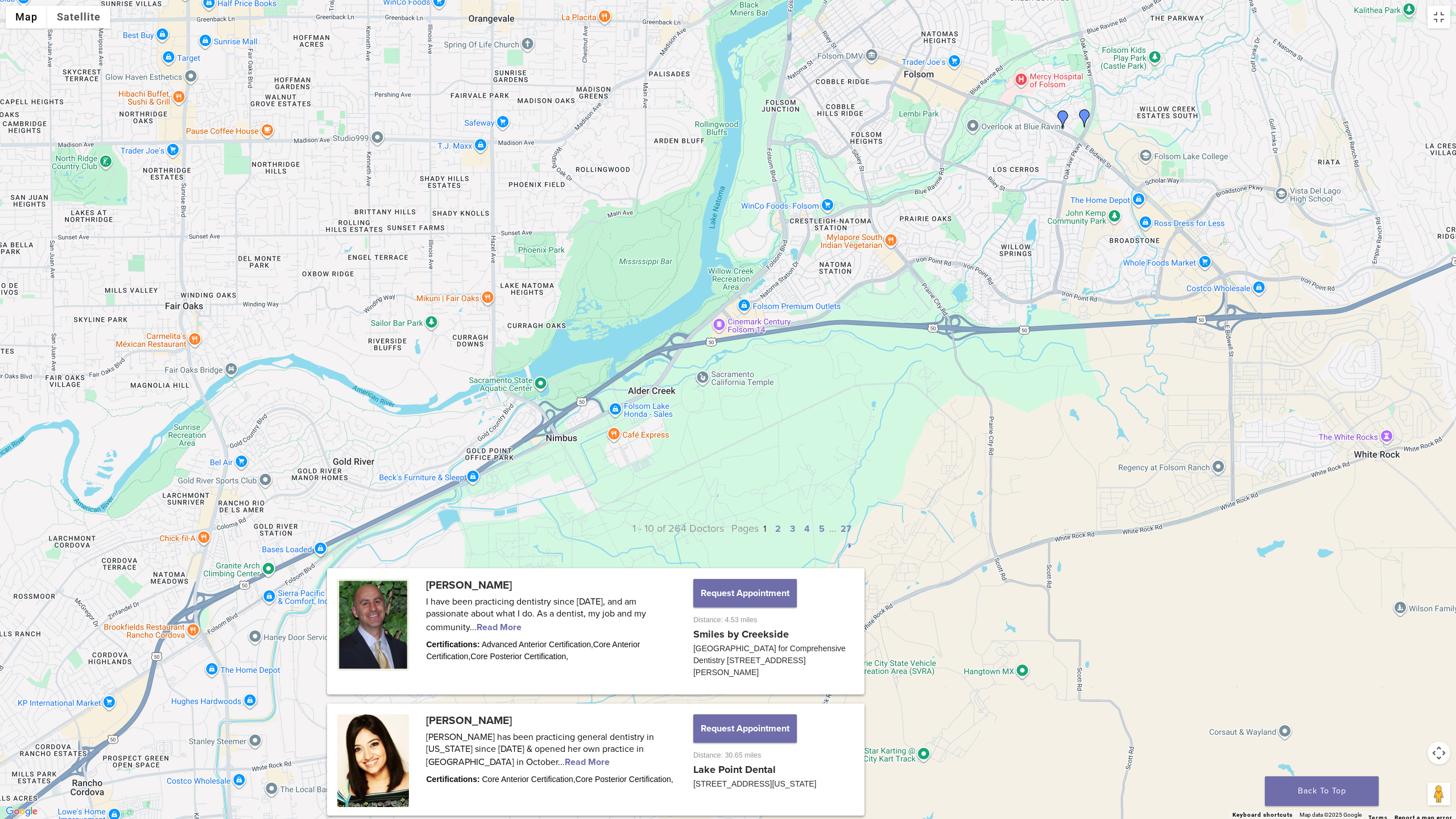
drag, startPoint x: 1093, startPoint y: 125, endPoint x: 1102, endPoint y: 264, distance: 139.3
click at [1102, 264] on div at bounding box center [728, 410] width 1456 height 819
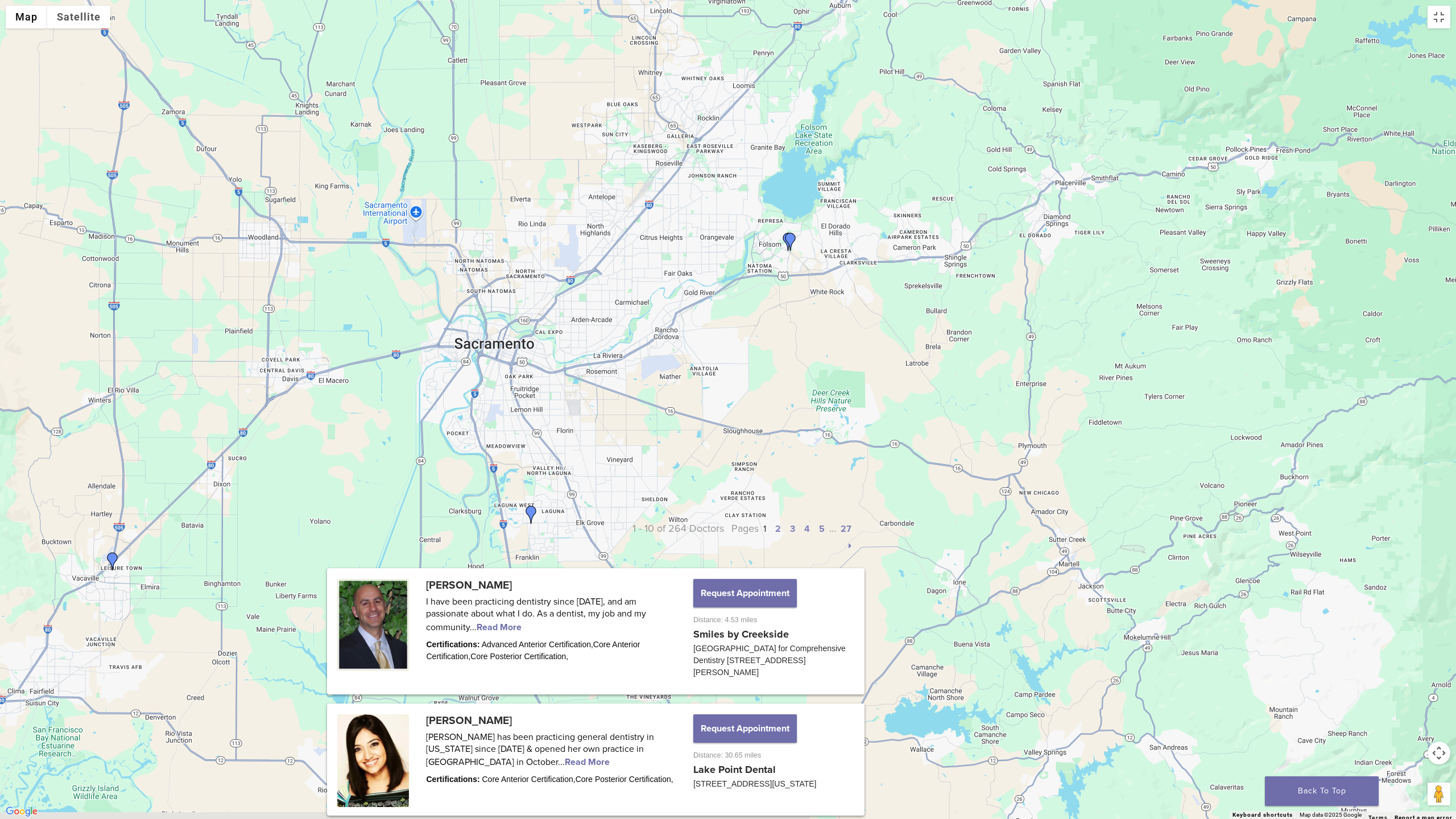
drag, startPoint x: 596, startPoint y: 361, endPoint x: 875, endPoint y: 316, distance: 282.6
click at [875, 316] on div at bounding box center [728, 410] width 1456 height 819
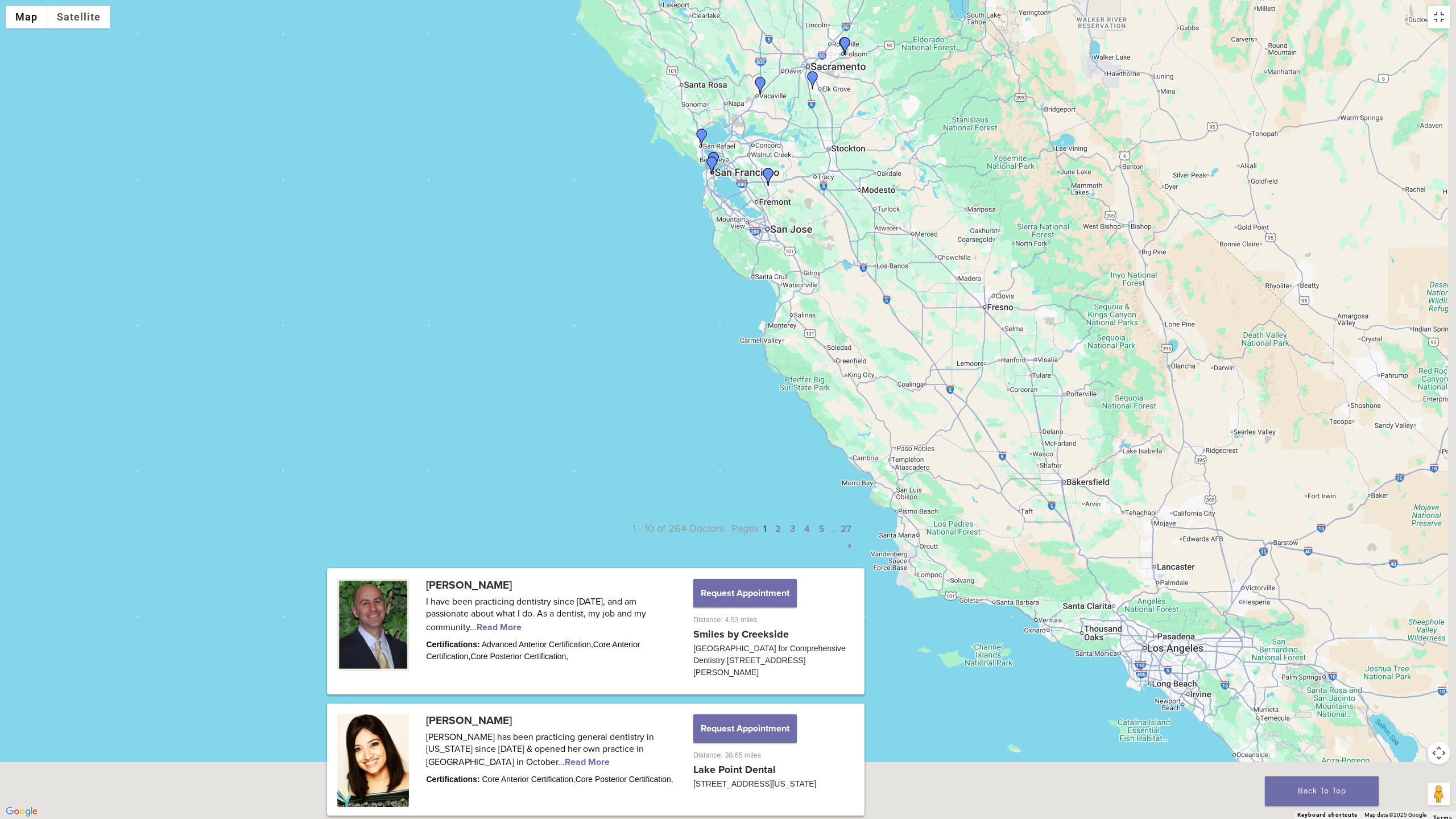
drag, startPoint x: 1038, startPoint y: 443, endPoint x: 899, endPoint y: 96, distance: 373.8
click at [911, 103] on div at bounding box center [728, 410] width 1456 height 819
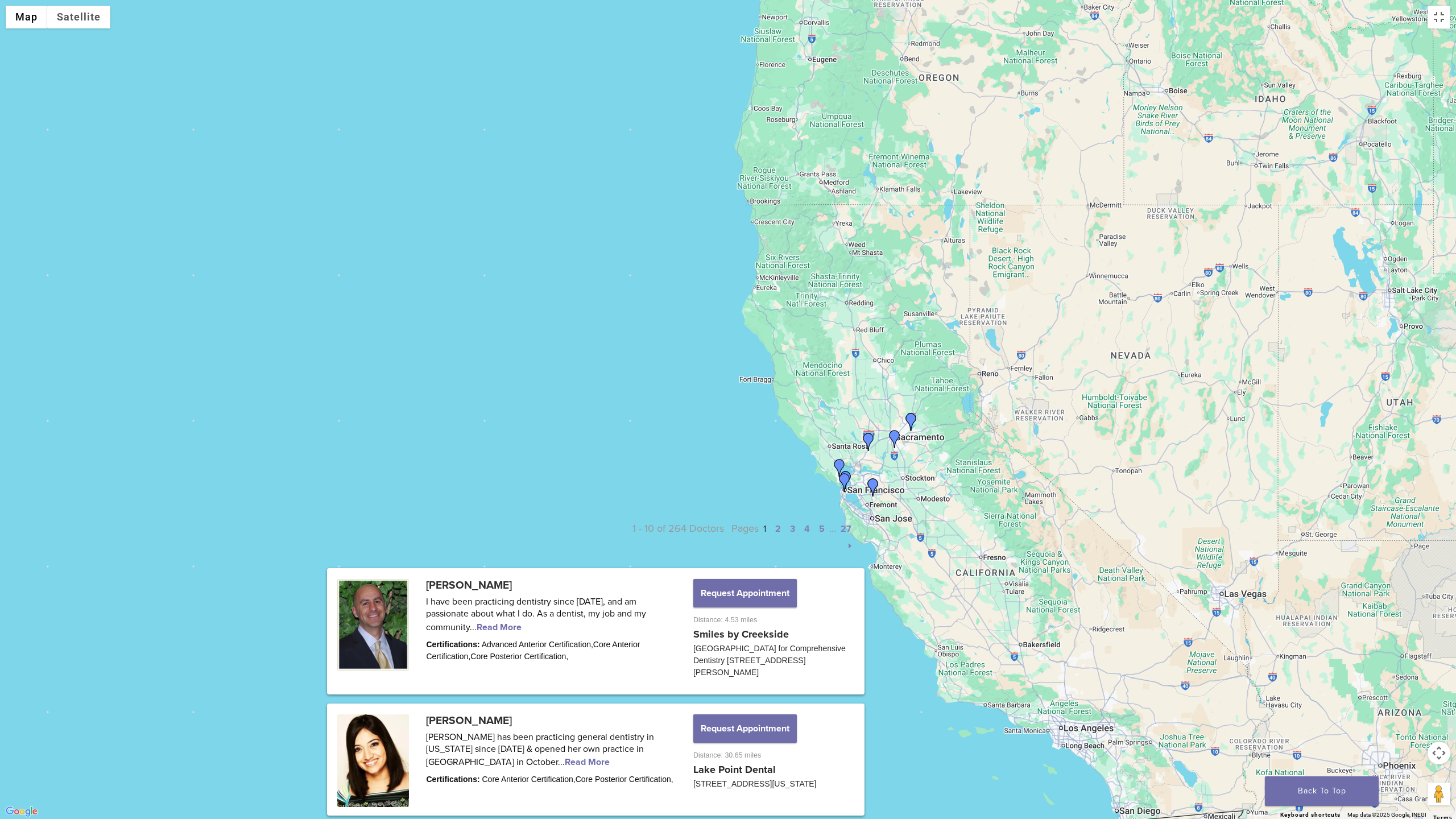
drag, startPoint x: 935, startPoint y: 207, endPoint x: 1005, endPoint y: 557, distance: 356.9
click at [1009, 555] on div at bounding box center [728, 410] width 1456 height 819
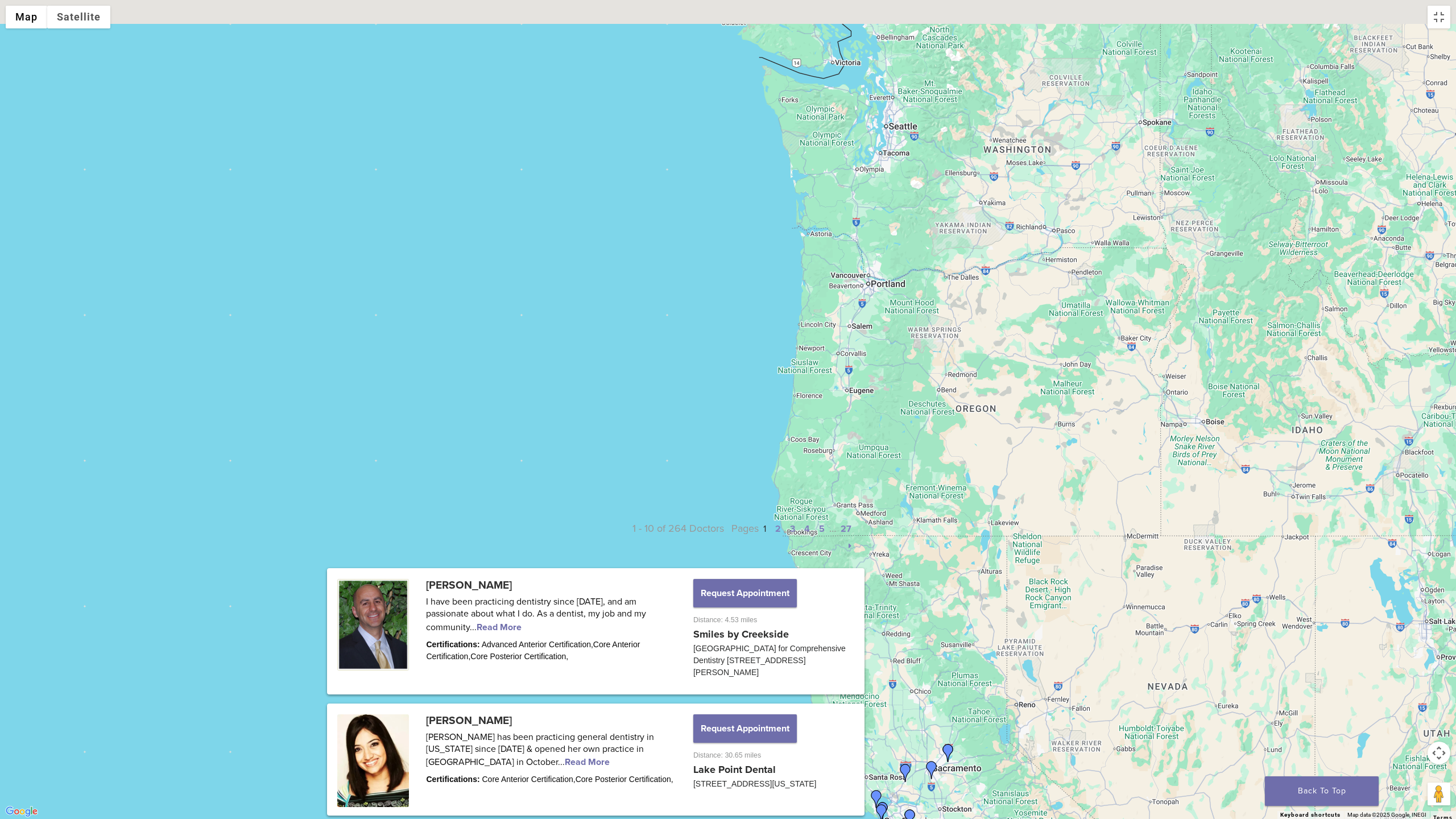
drag, startPoint x: 919, startPoint y: 368, endPoint x: 950, endPoint y: 586, distance: 220.2
click at [950, 585] on div at bounding box center [728, 410] width 1456 height 819
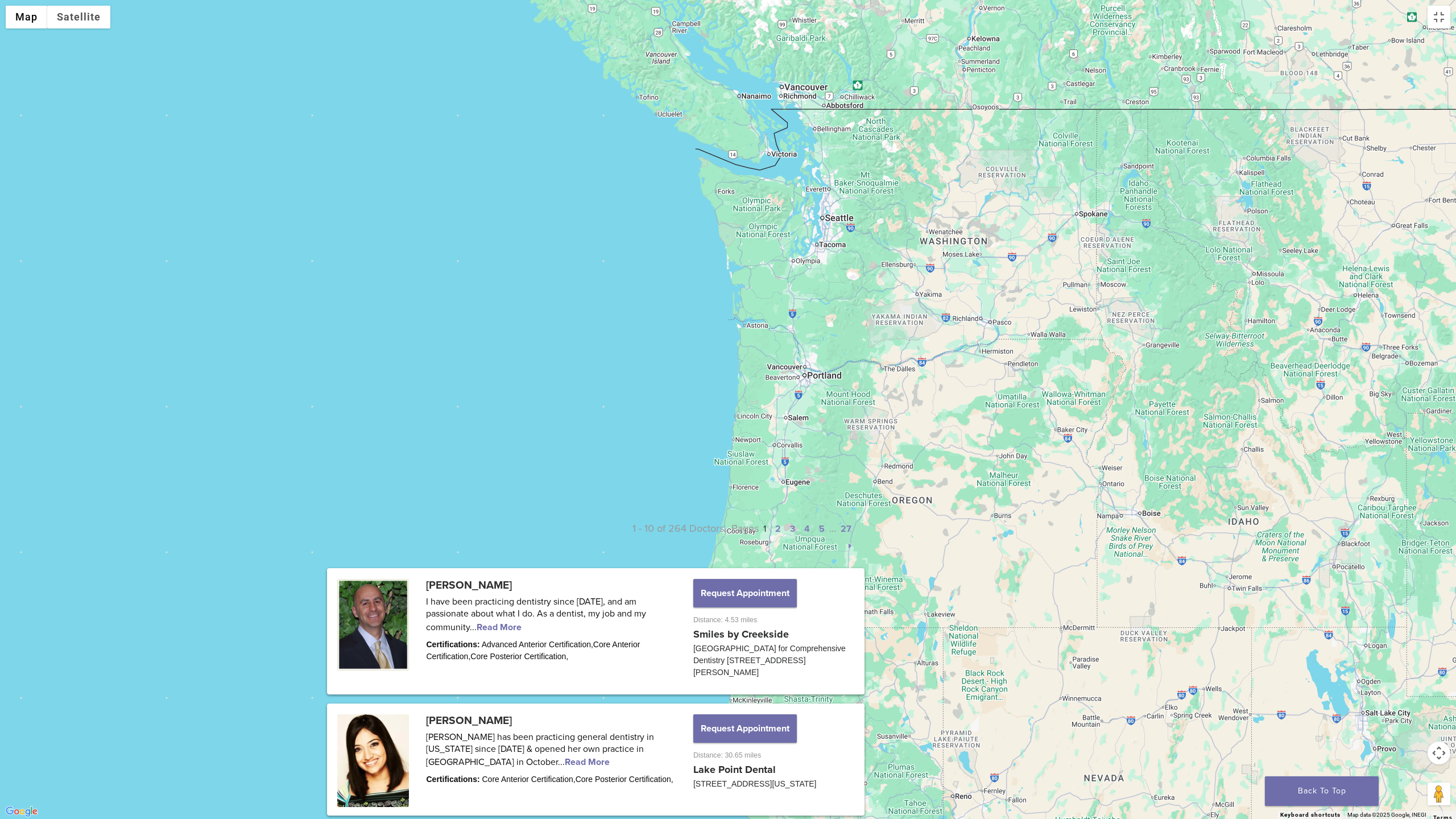
drag, startPoint x: 929, startPoint y: 368, endPoint x: 807, endPoint y: 252, distance: 168.3
click at [807, 260] on div at bounding box center [728, 410] width 1456 height 819
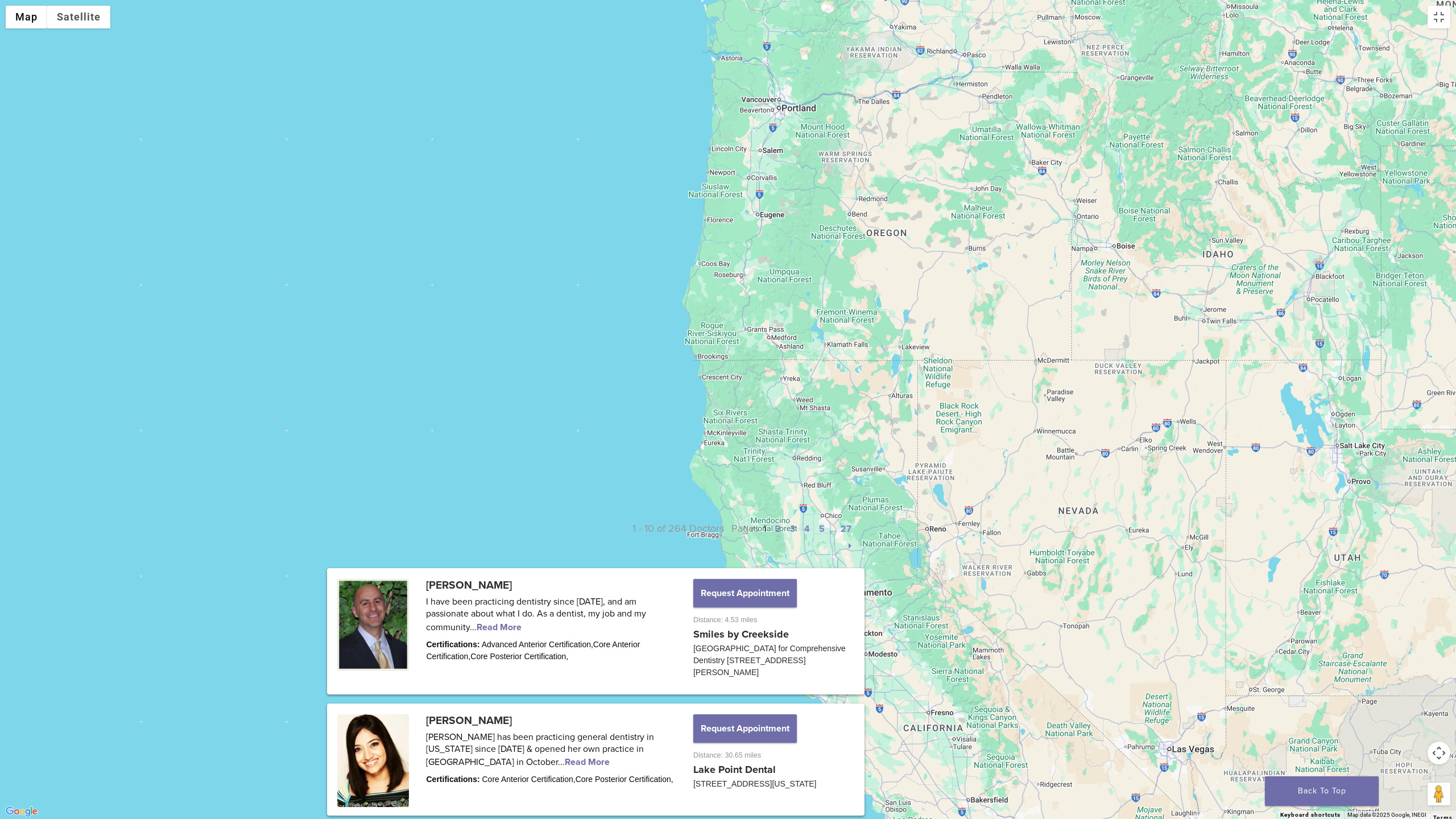
drag, startPoint x: 802, startPoint y: 405, endPoint x: 800, endPoint y: 175, distance: 230.0
click at [800, 178] on div at bounding box center [728, 410] width 1456 height 819
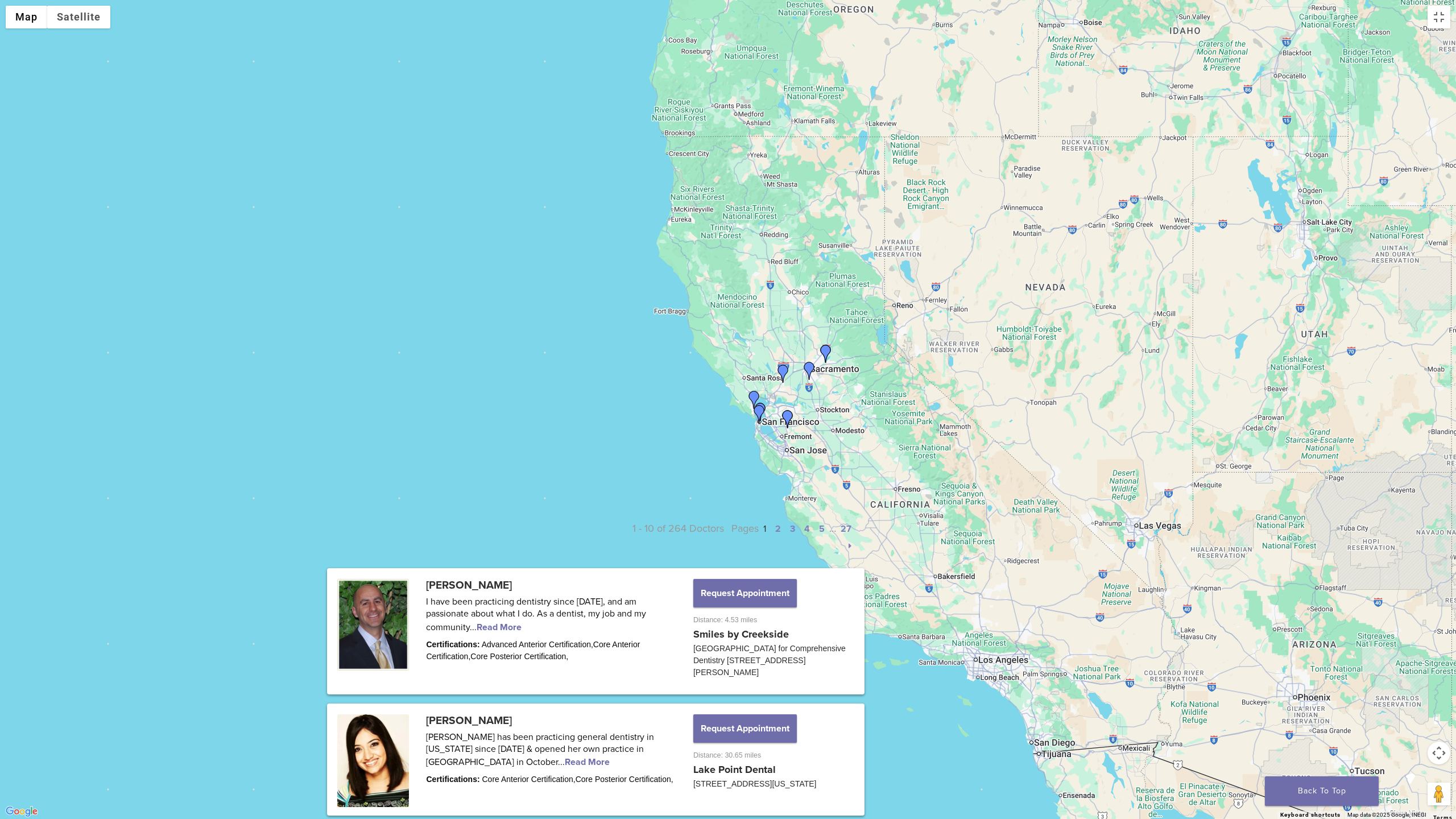
drag, startPoint x: 881, startPoint y: 312, endPoint x: 855, endPoint y: 158, distance: 156.2
click at [855, 158] on div at bounding box center [728, 410] width 1456 height 819
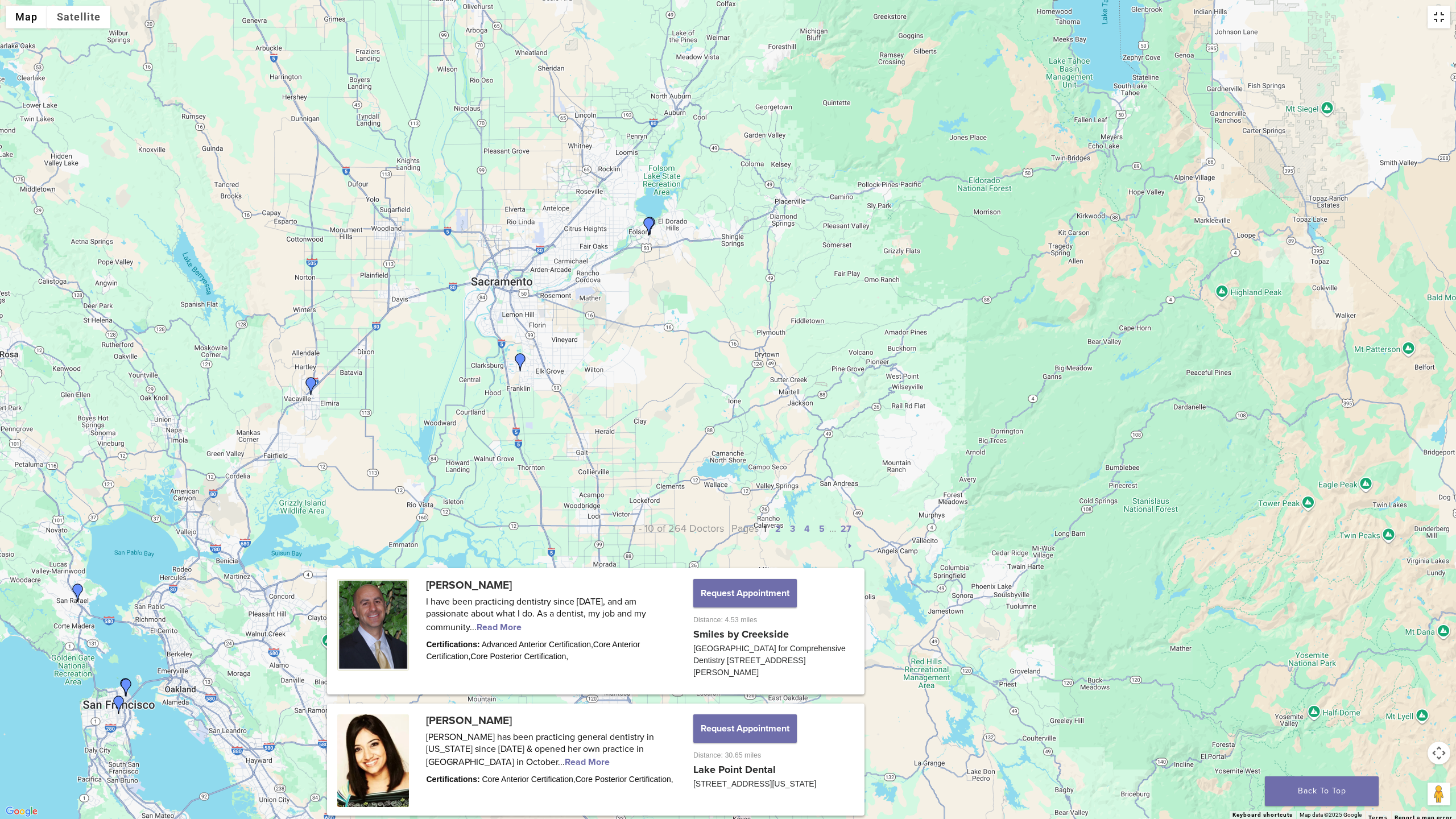
click at [1433, 19] on button "Toggle fullscreen view" at bounding box center [1439, 17] width 23 height 23
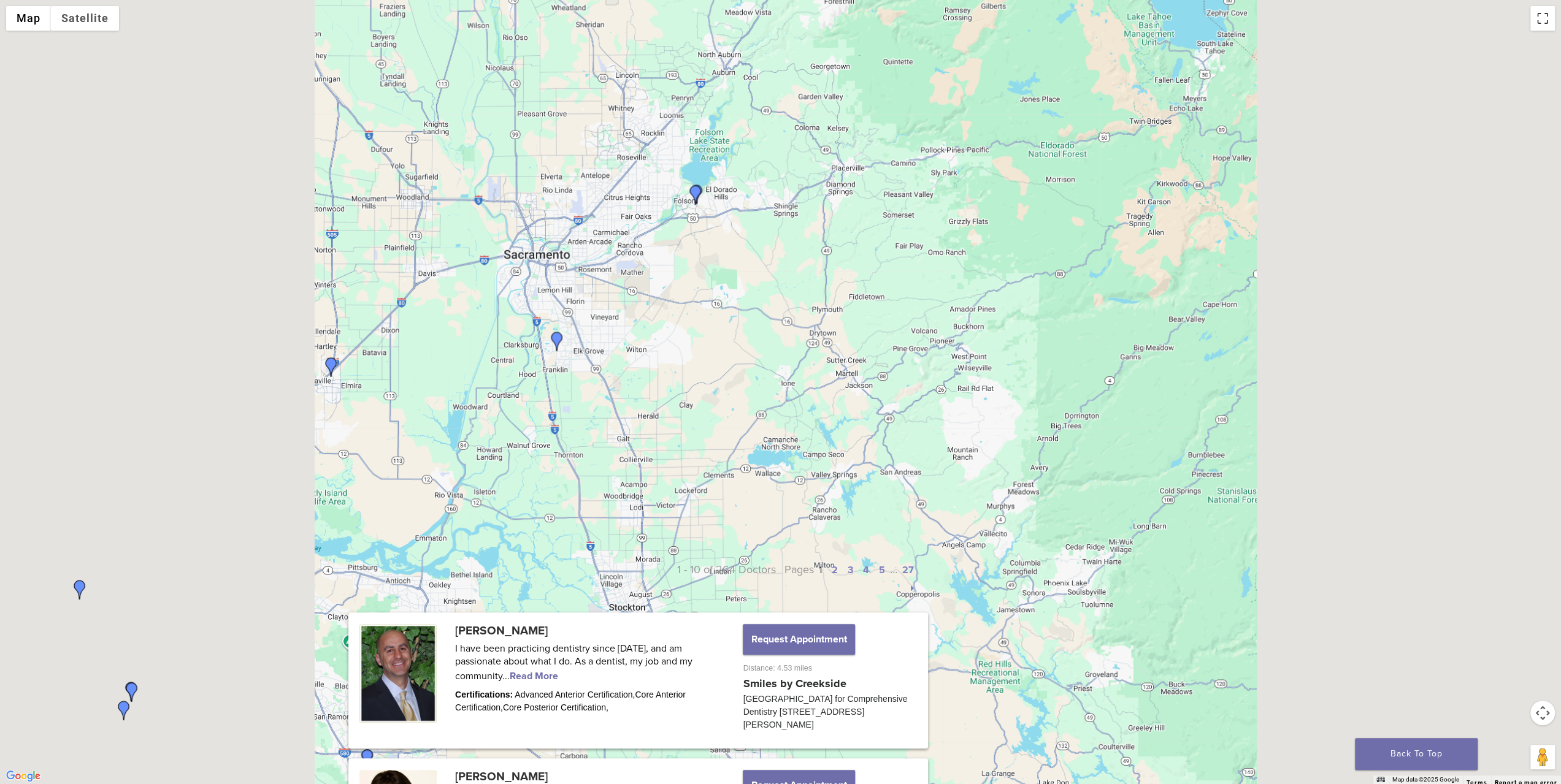
scroll to position [0, 0]
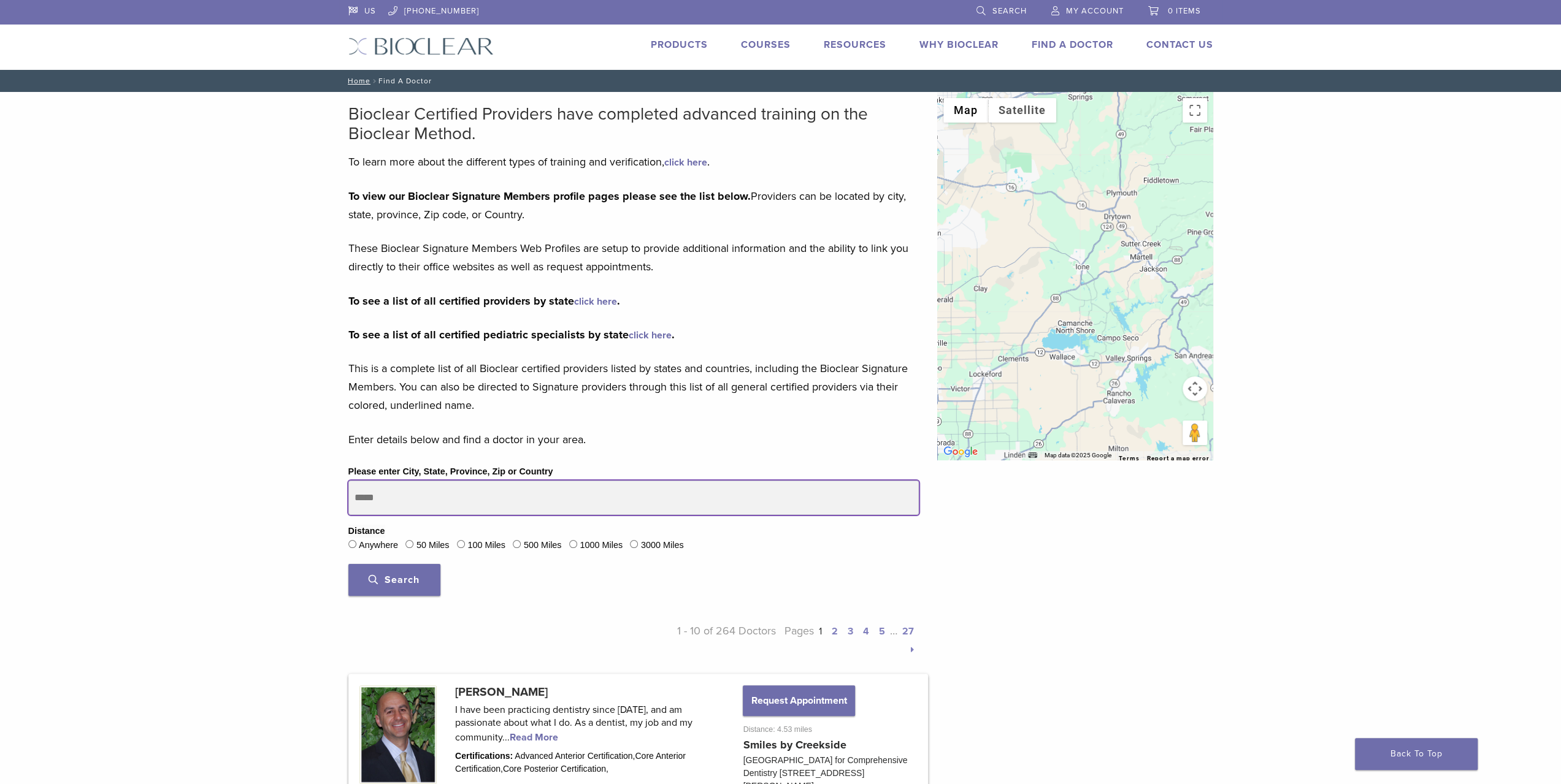
drag, startPoint x: 422, startPoint y: 495, endPoint x: 180, endPoint y: 493, distance: 242.0
type input "*****"
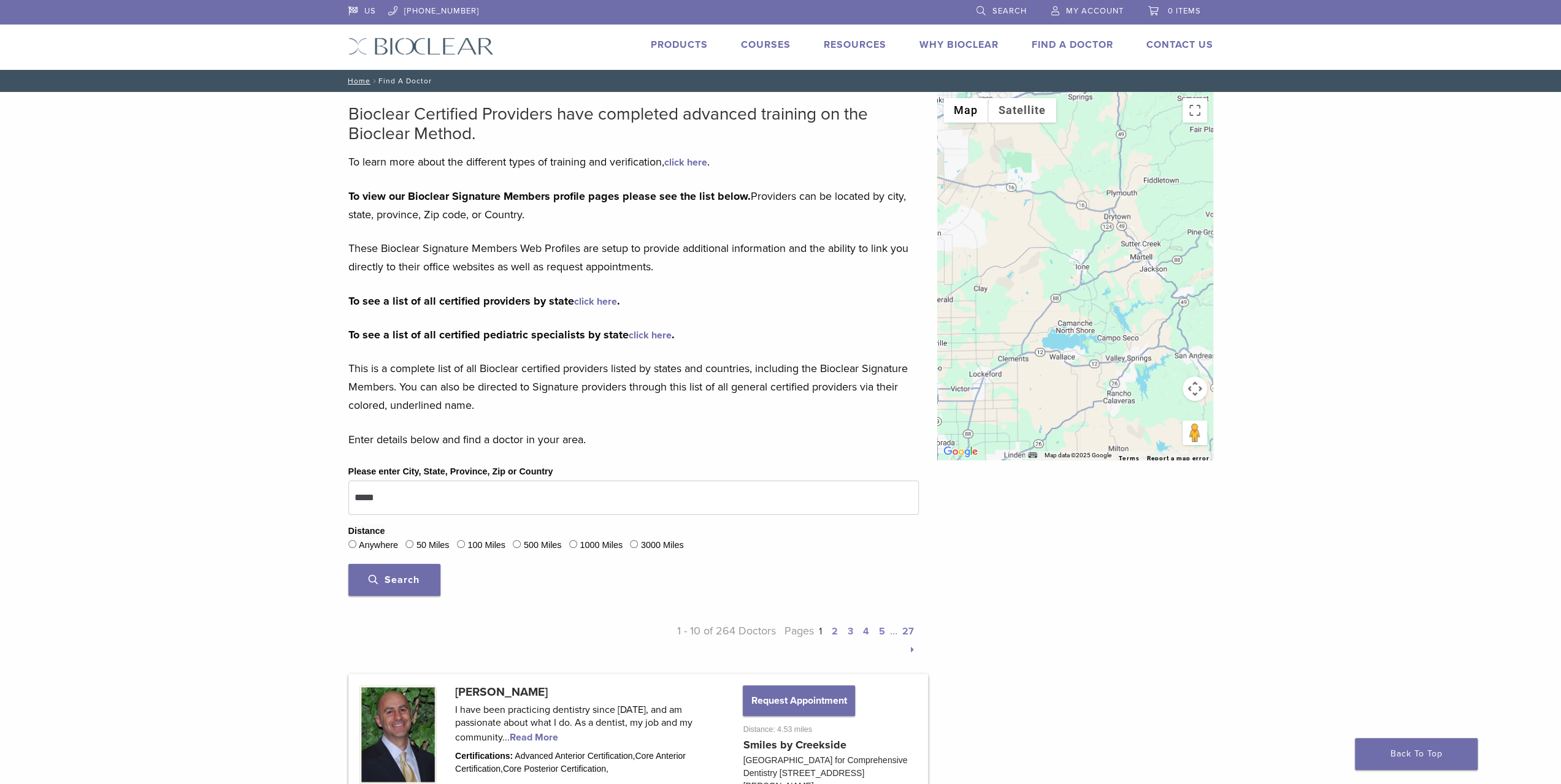
click at [379, 583] on span "Search" at bounding box center [394, 580] width 51 height 12
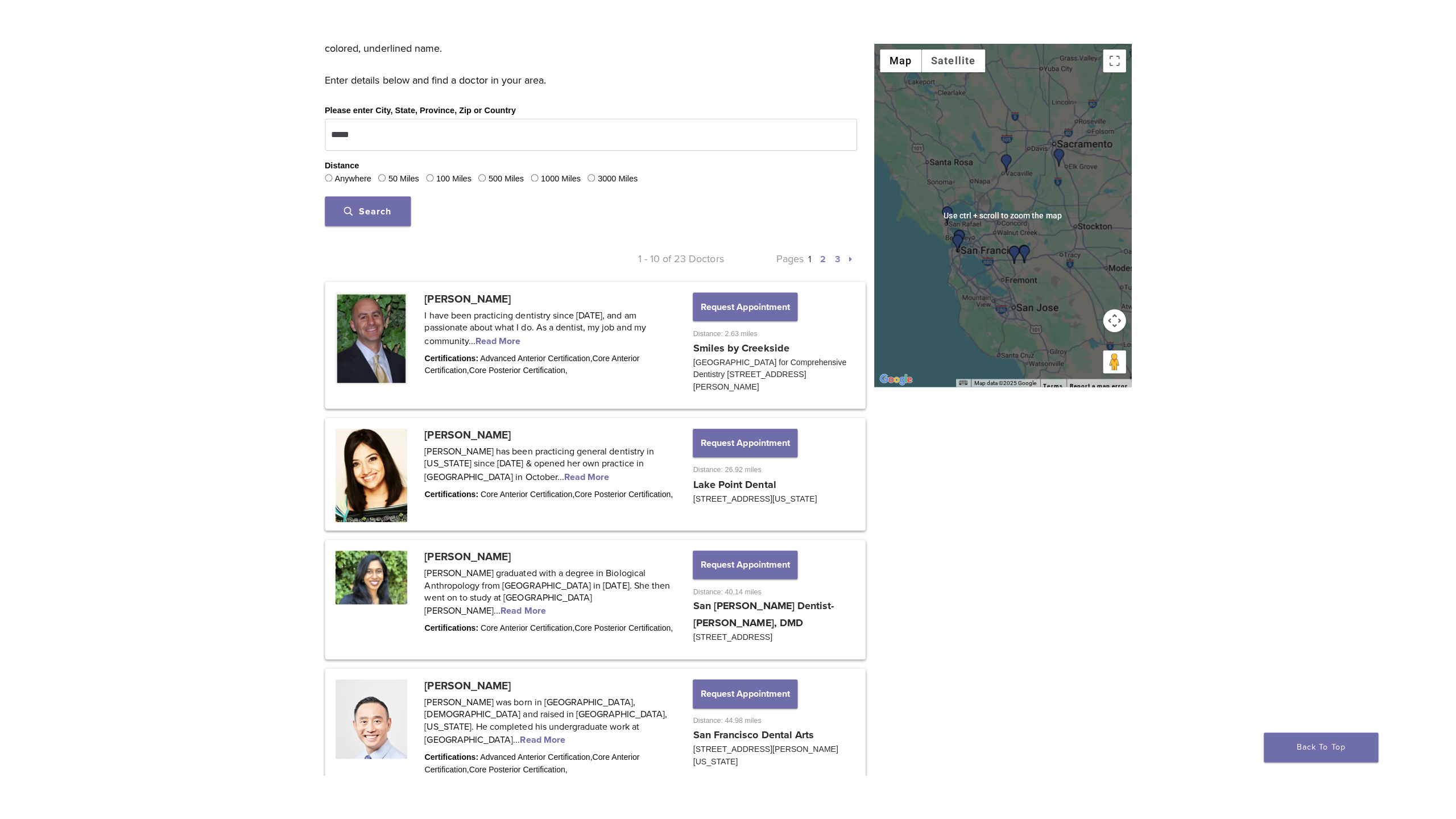
scroll to position [319, 0]
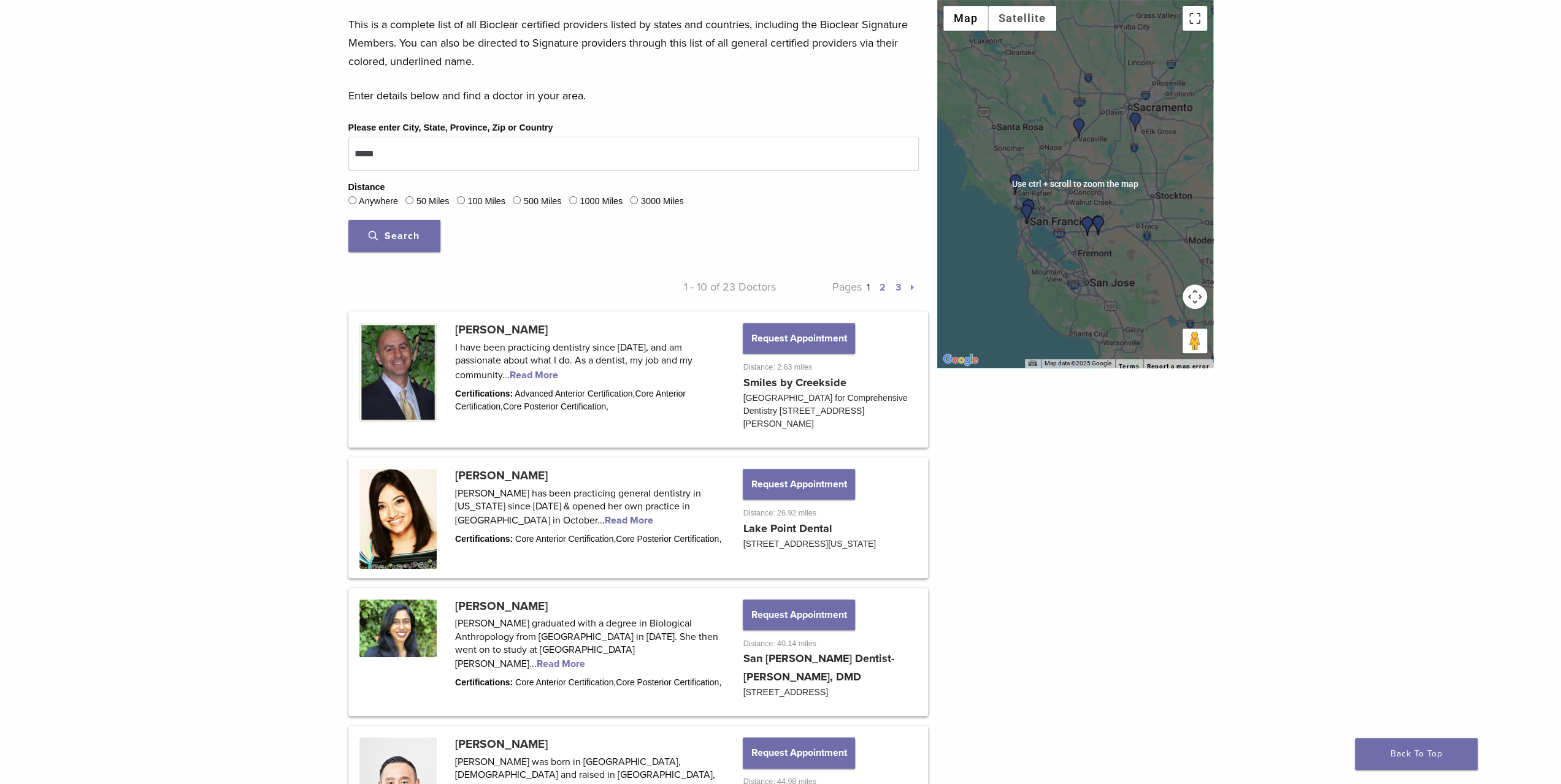
click at [1201, 25] on button "Toggle fullscreen view" at bounding box center [1195, 18] width 24 height 24
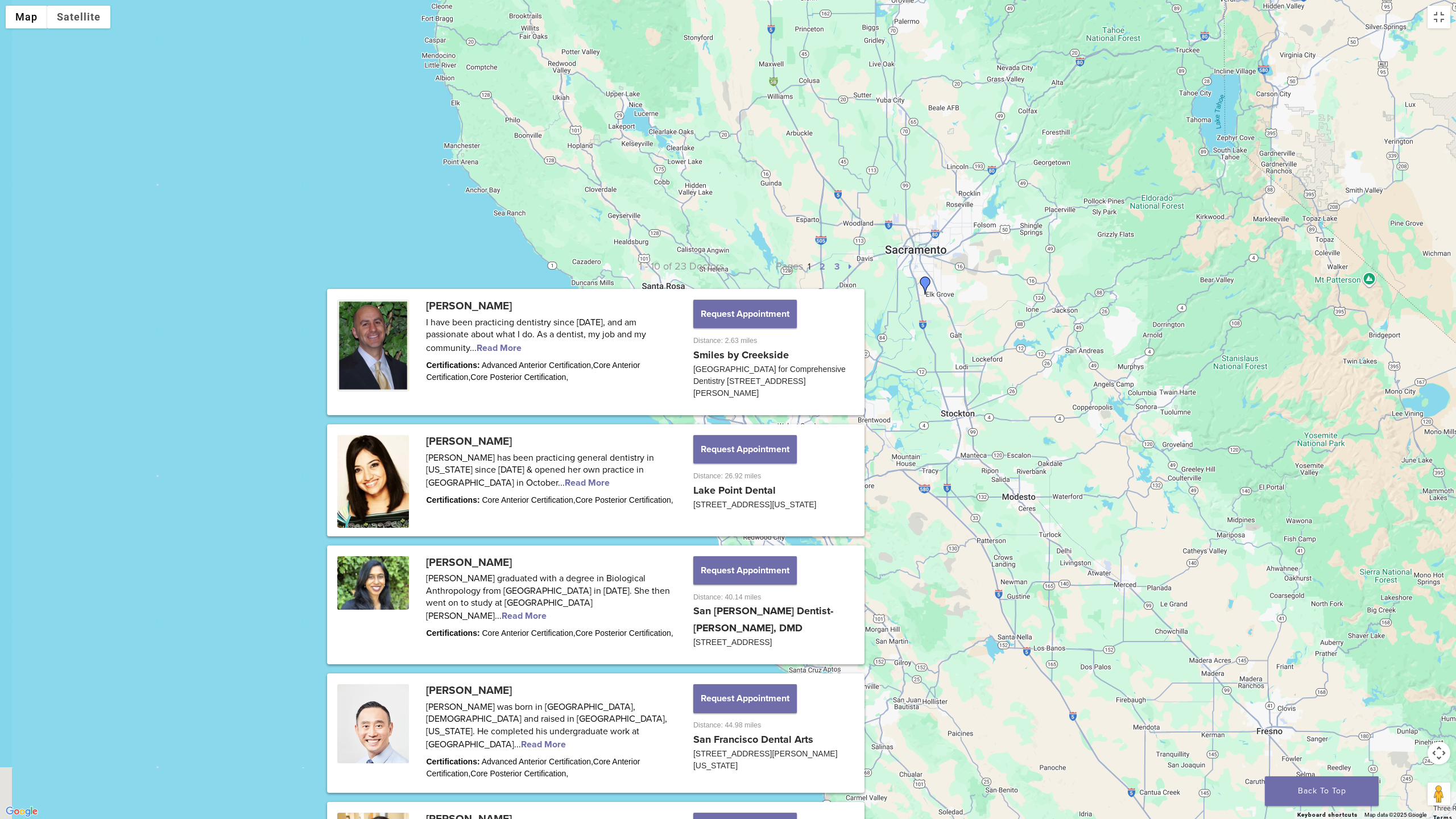
drag, startPoint x: 578, startPoint y: 414, endPoint x: 710, endPoint y: 303, distance: 172.5
click at [710, 303] on div at bounding box center [728, 410] width 1456 height 819
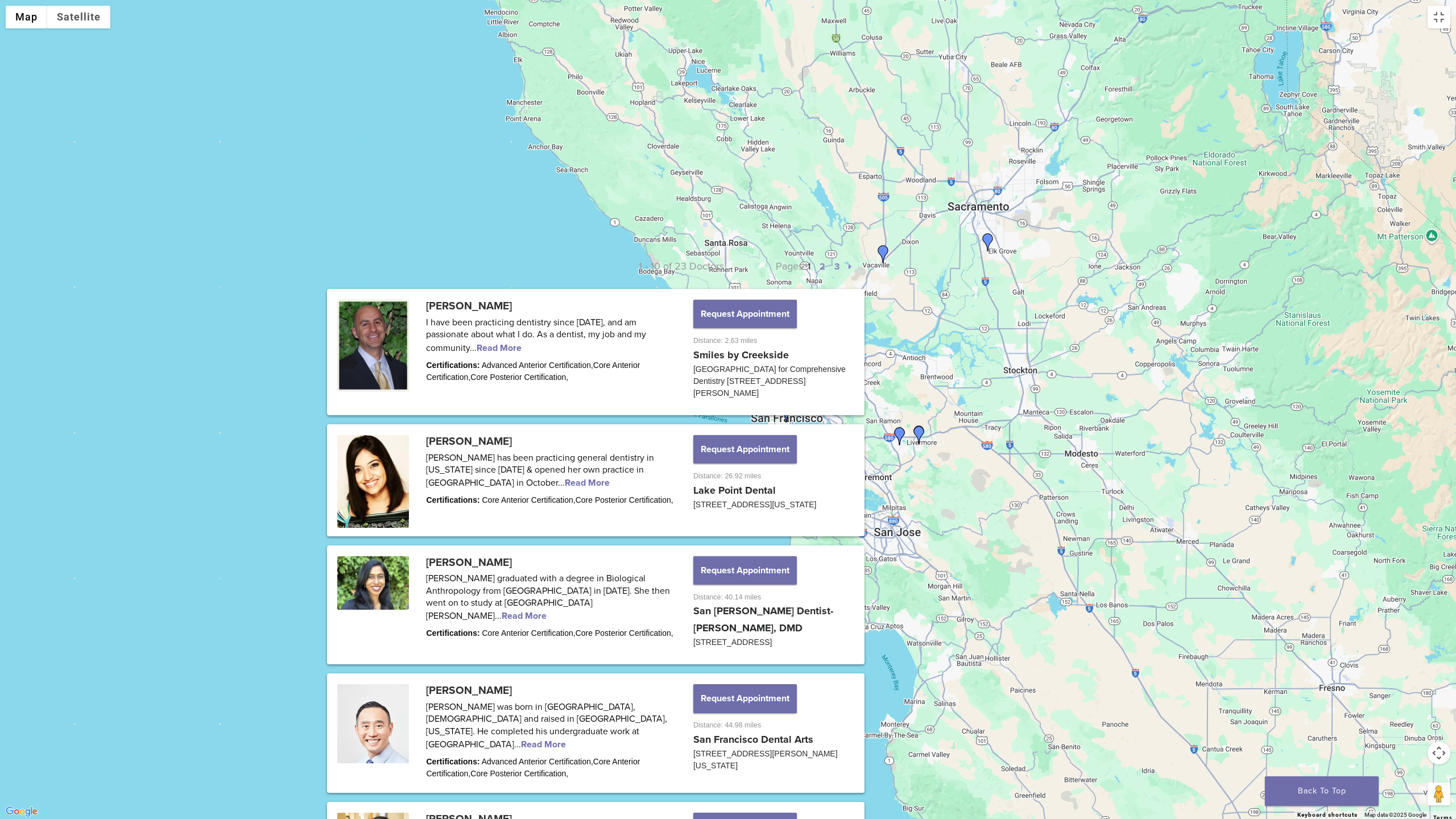
click at [767, 354] on img "Dr. Dipa Cappelen" at bounding box center [766, 357] width 18 height 18
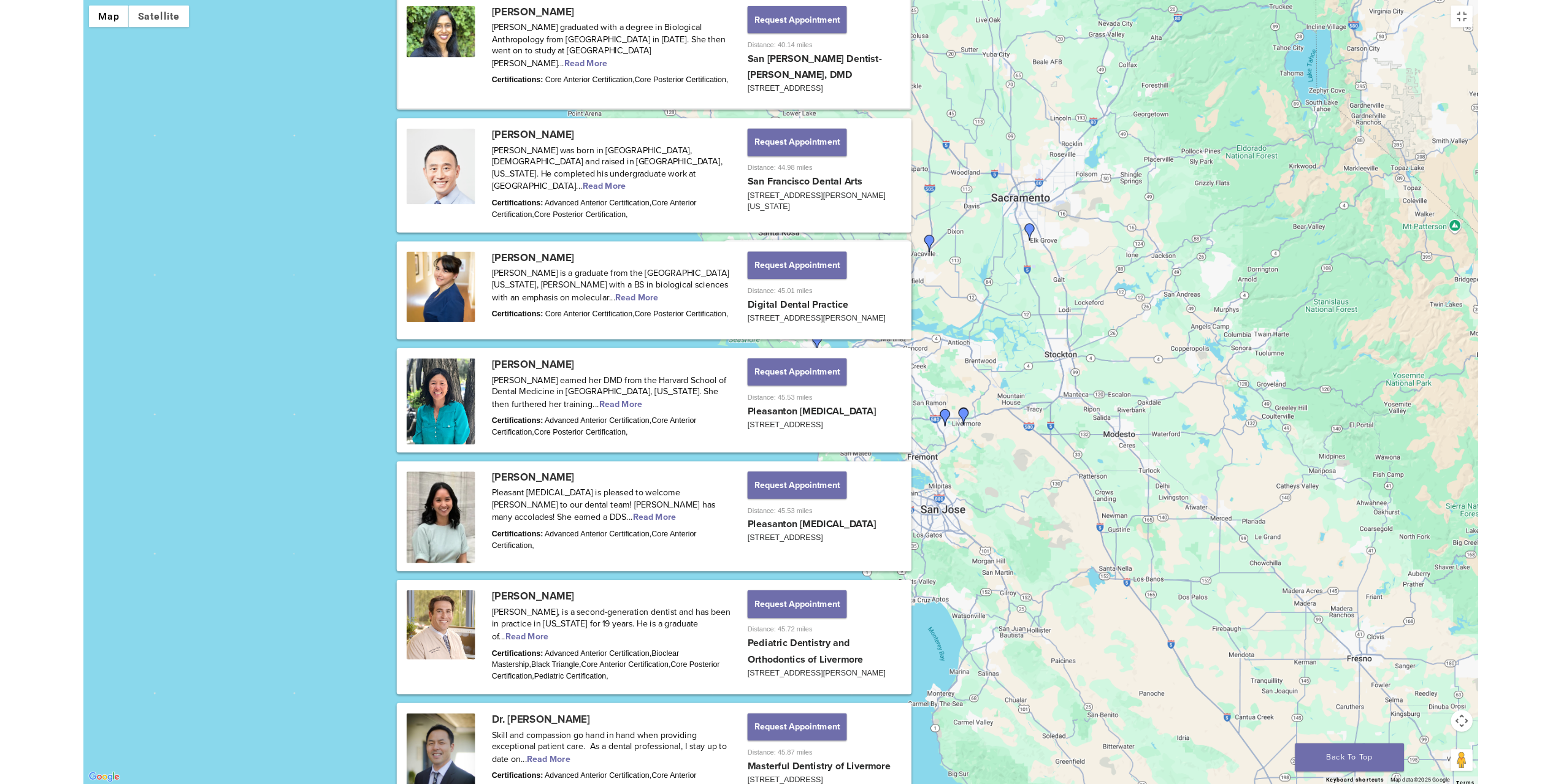
scroll to position [946, 0]
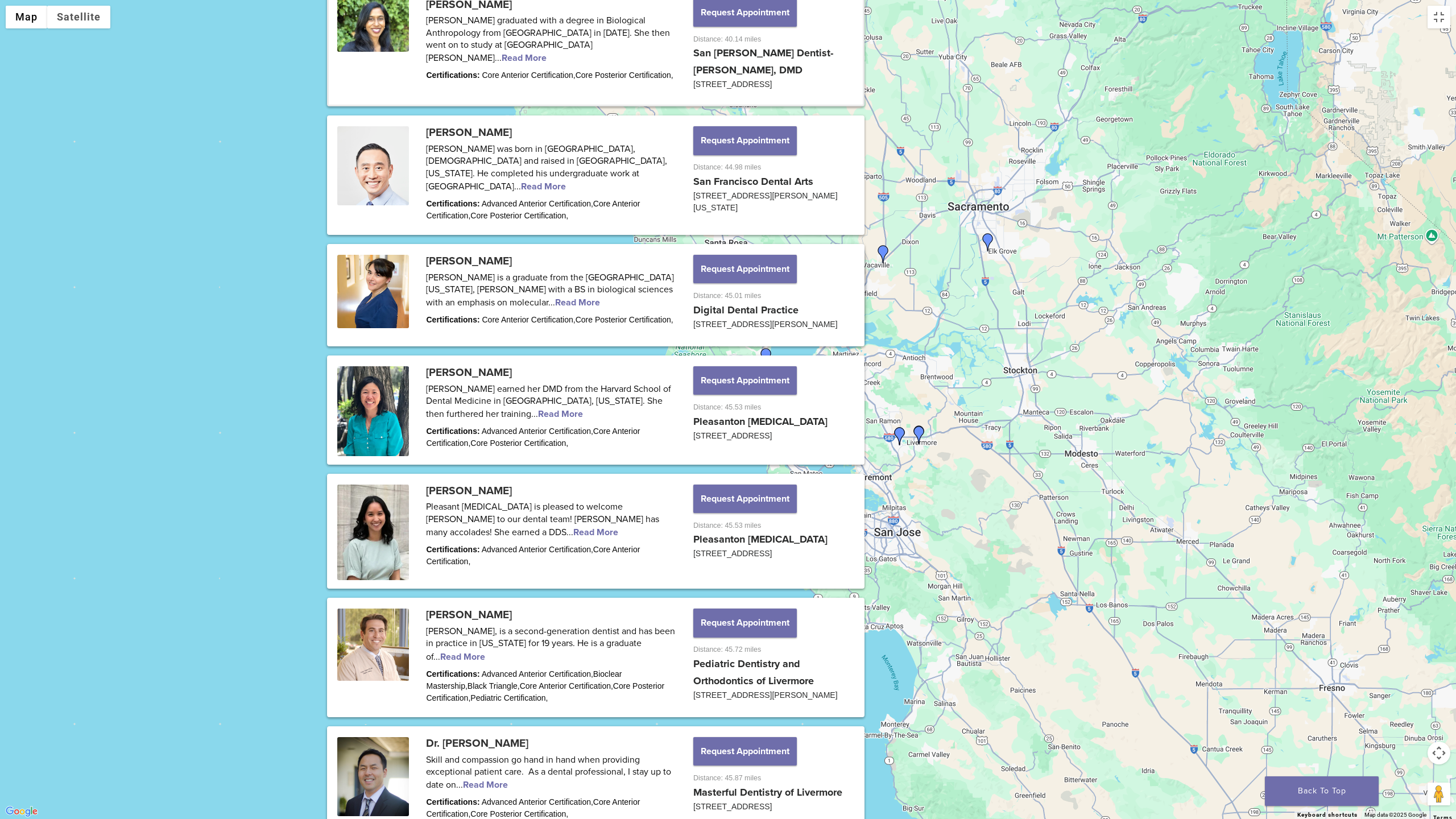
click at [718, 330] on link "View location" at bounding box center [706, 335] width 62 height 11
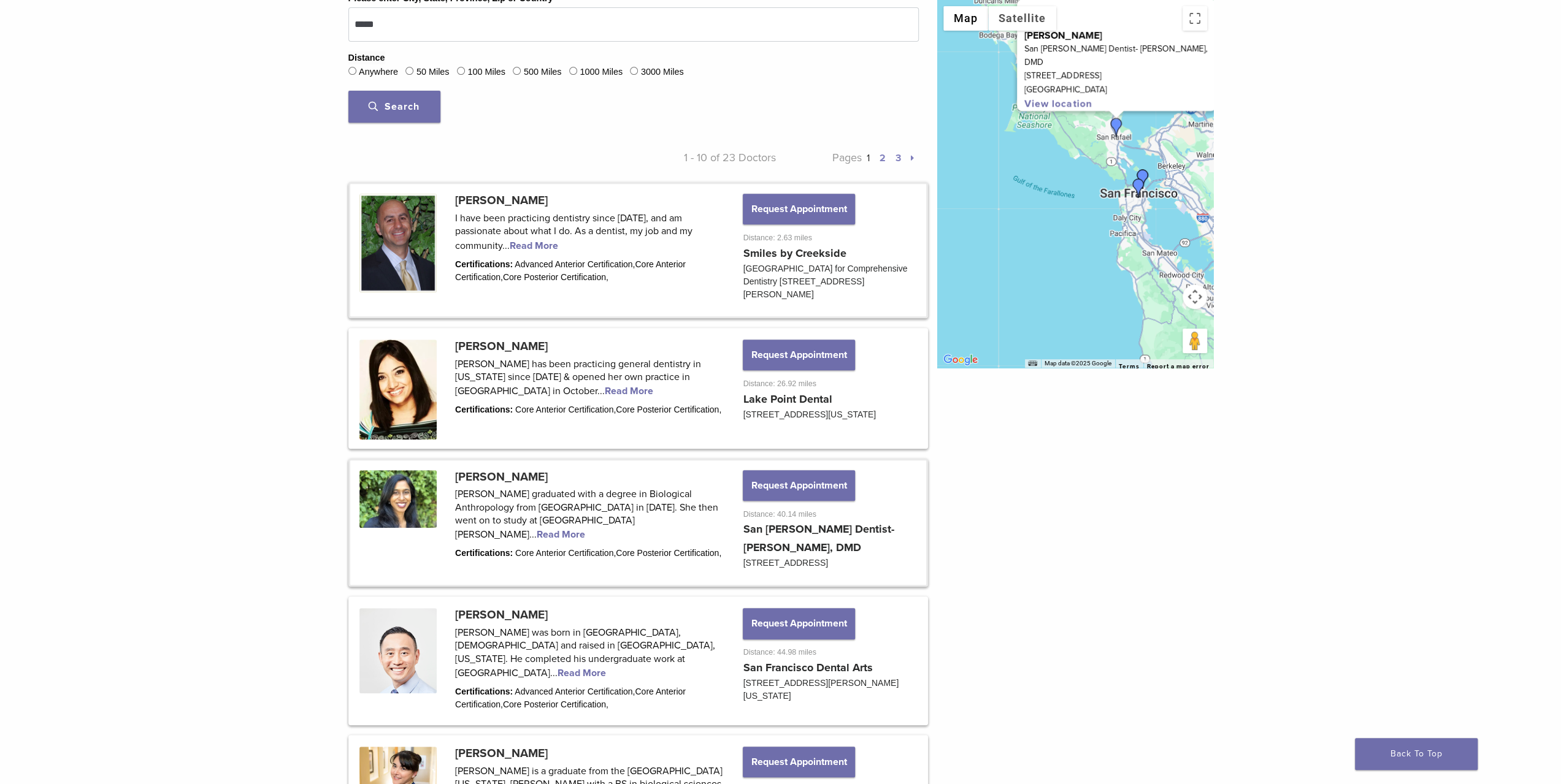
scroll to position [516, 0]
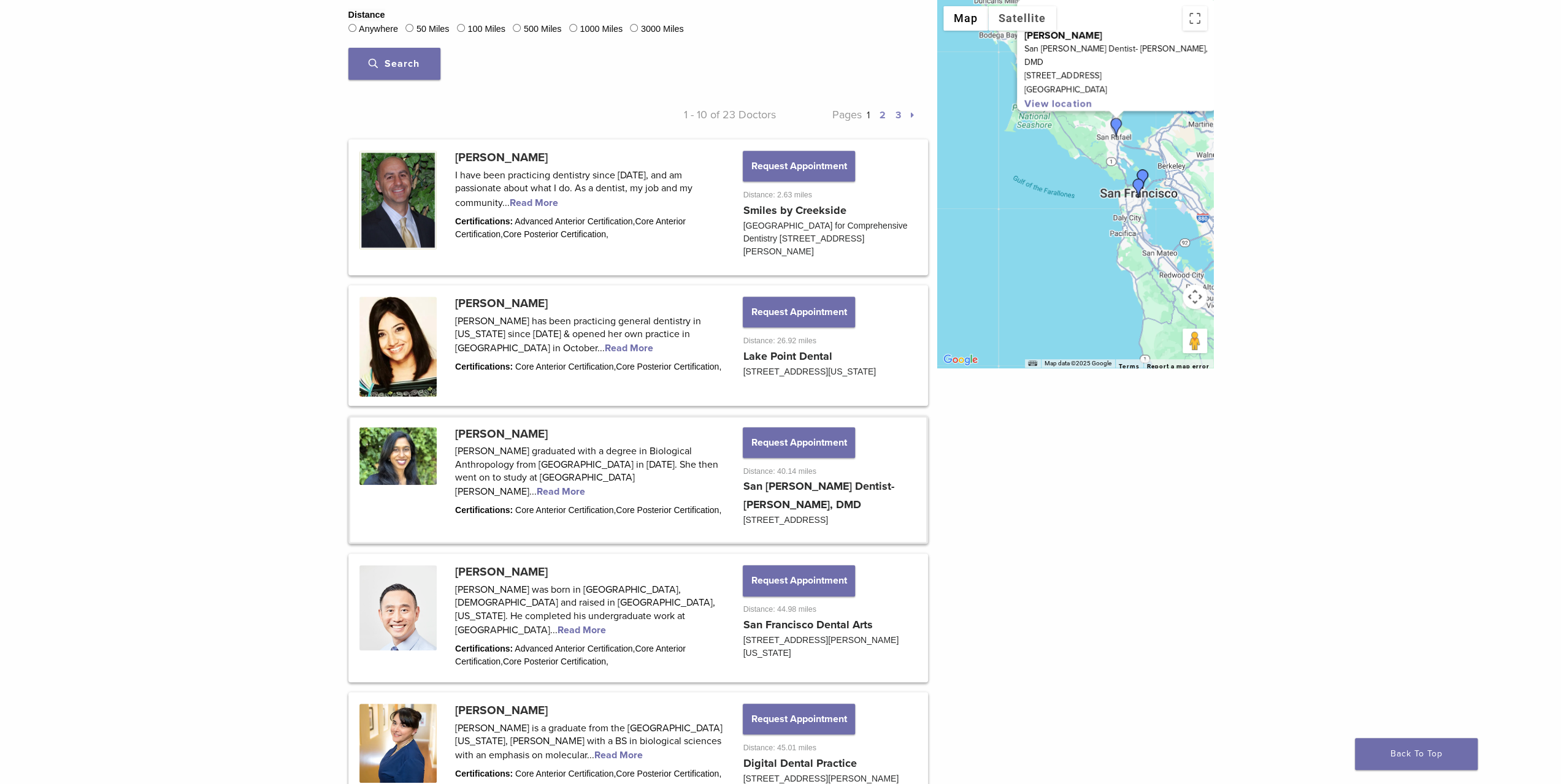
click at [575, 487] on link at bounding box center [638, 480] width 576 height 125
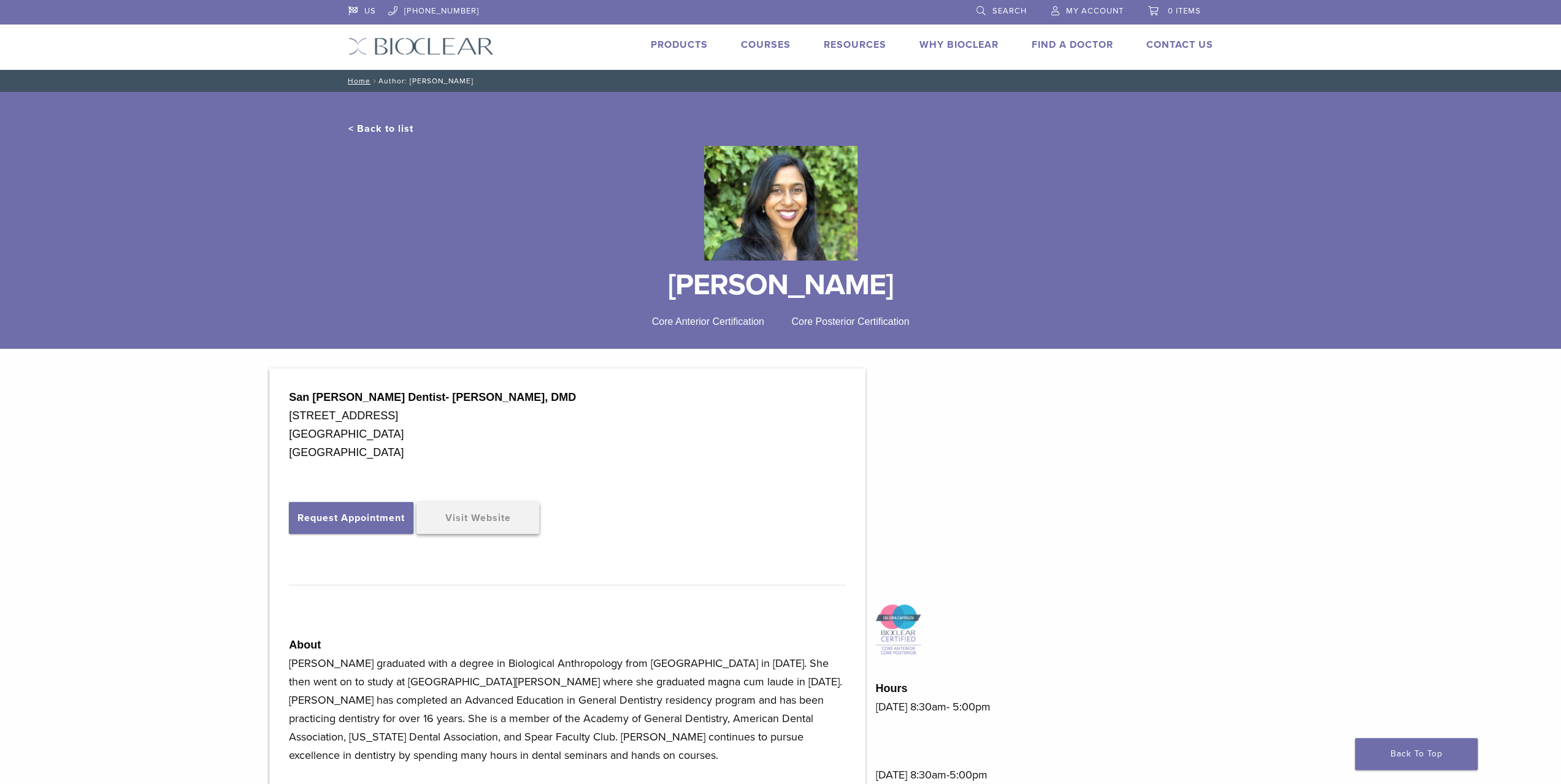
click at [498, 517] on link "Visit Website" at bounding box center [478, 519] width 123 height 32
